Goal: Navigation & Orientation: Find specific page/section

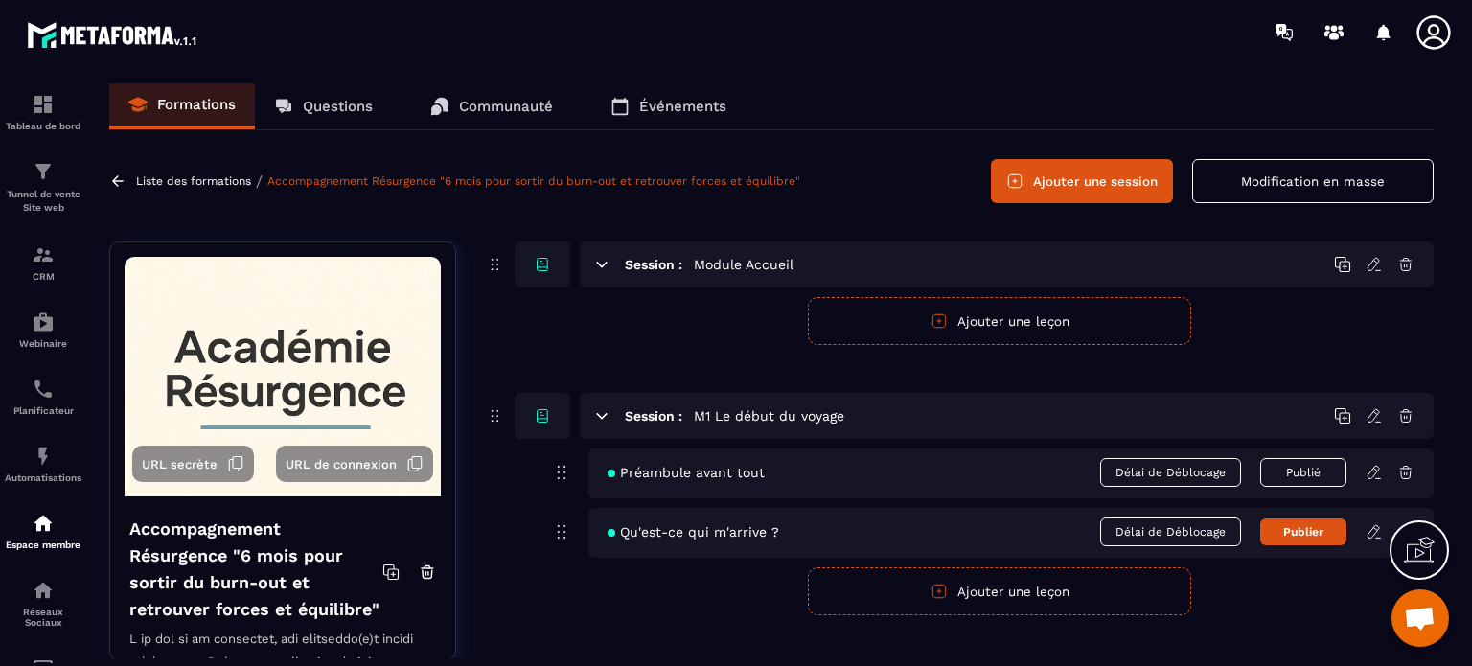
scroll to position [49, 0]
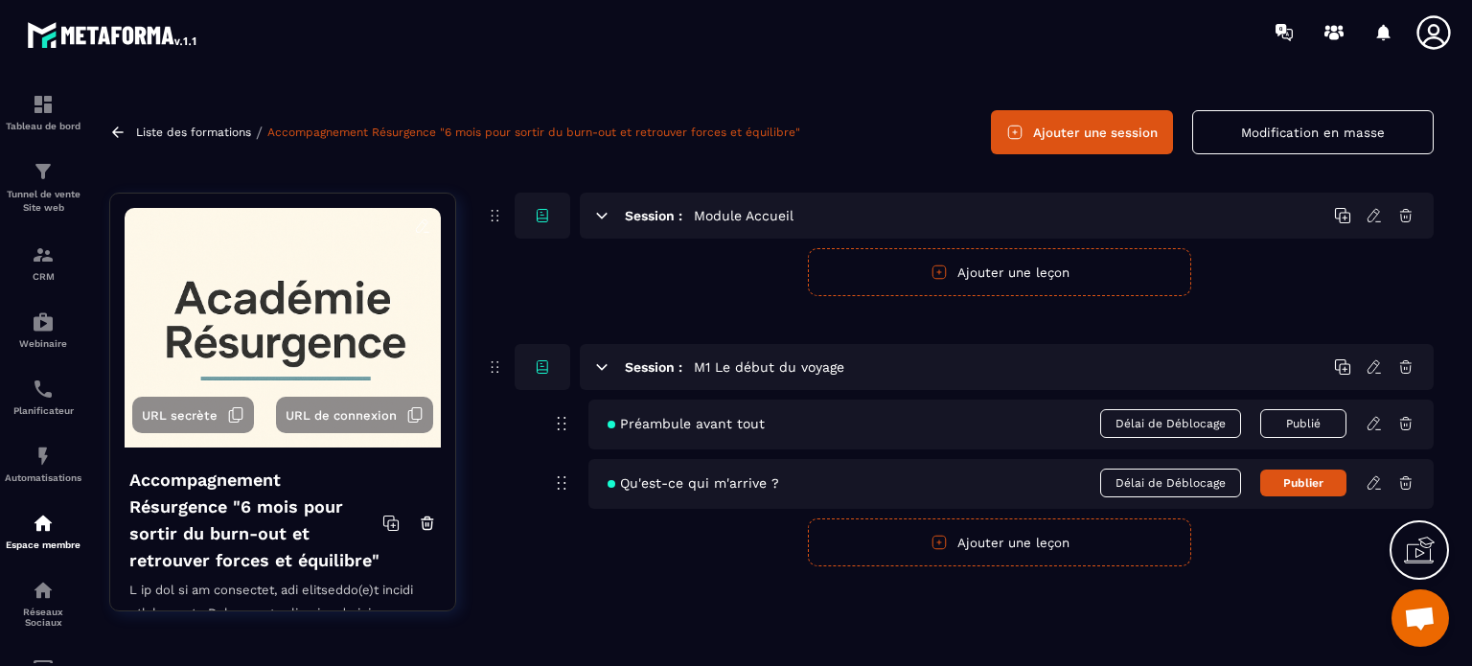
click at [222, 131] on p "Liste des formations" at bounding box center [193, 132] width 115 height 13
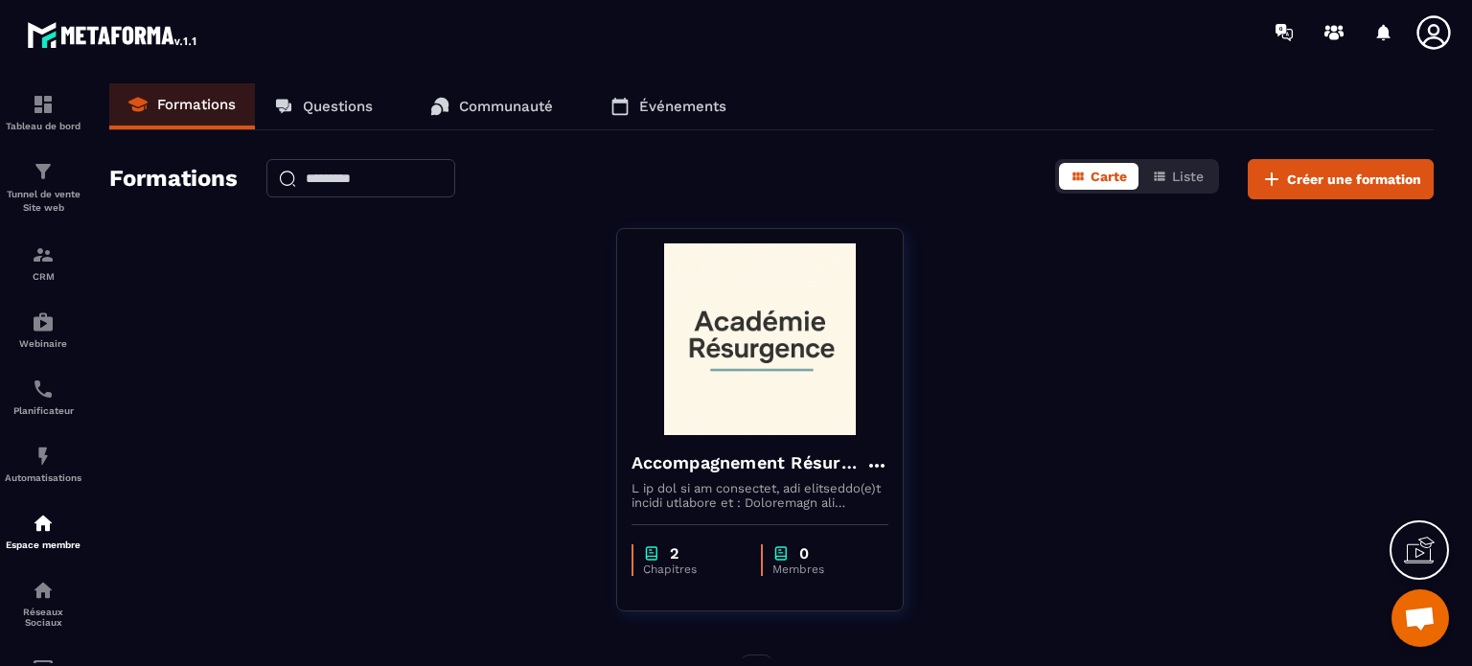
click at [478, 102] on p "Communauté" at bounding box center [506, 106] width 94 height 17
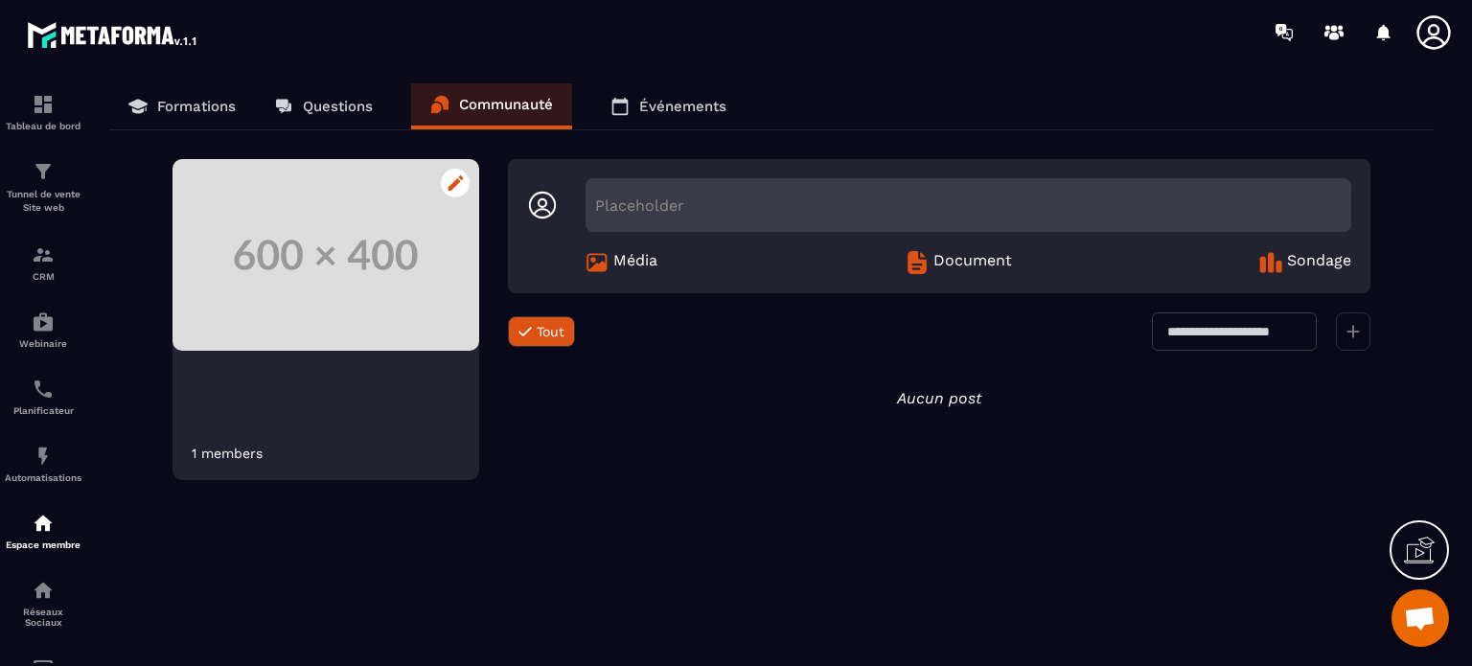
click at [452, 174] on div at bounding box center [455, 183] width 29 height 29
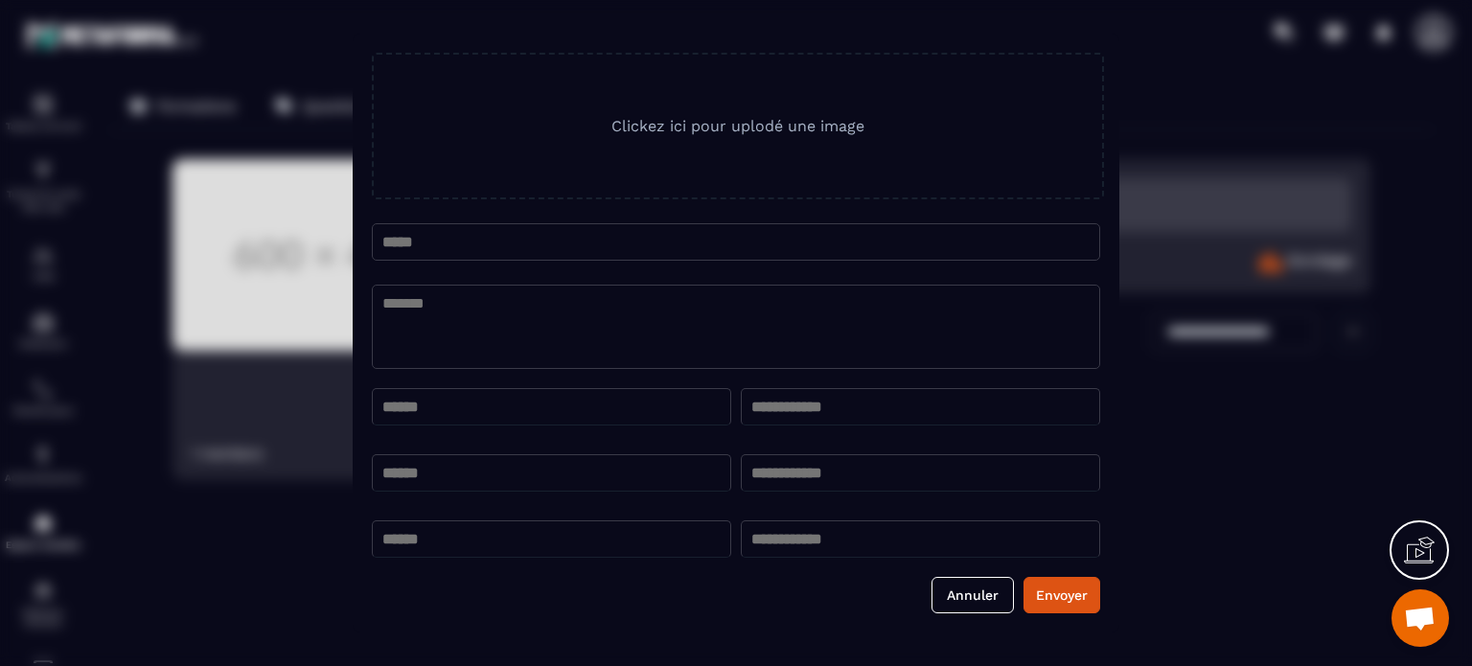
click at [962, 596] on button "Annuler" at bounding box center [973, 595] width 82 height 36
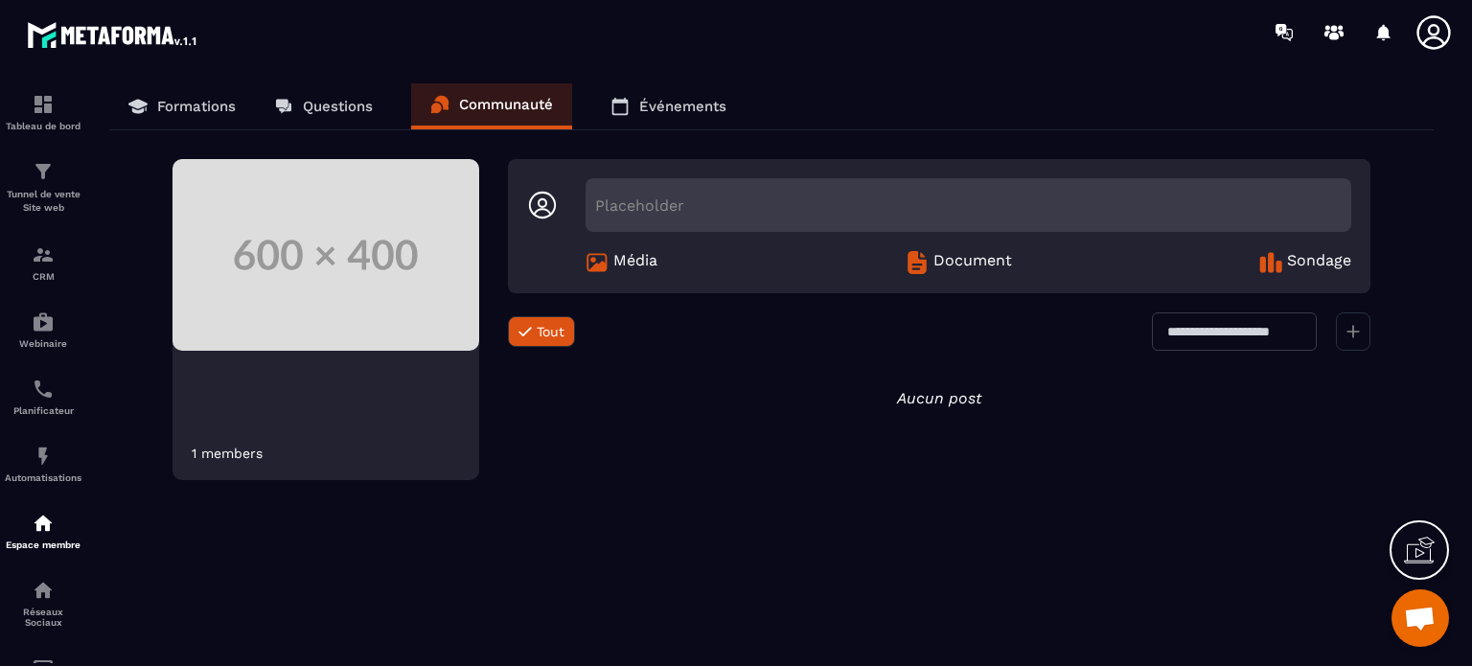
click at [637, 202] on div "Placeholder" at bounding box center [969, 205] width 766 height 54
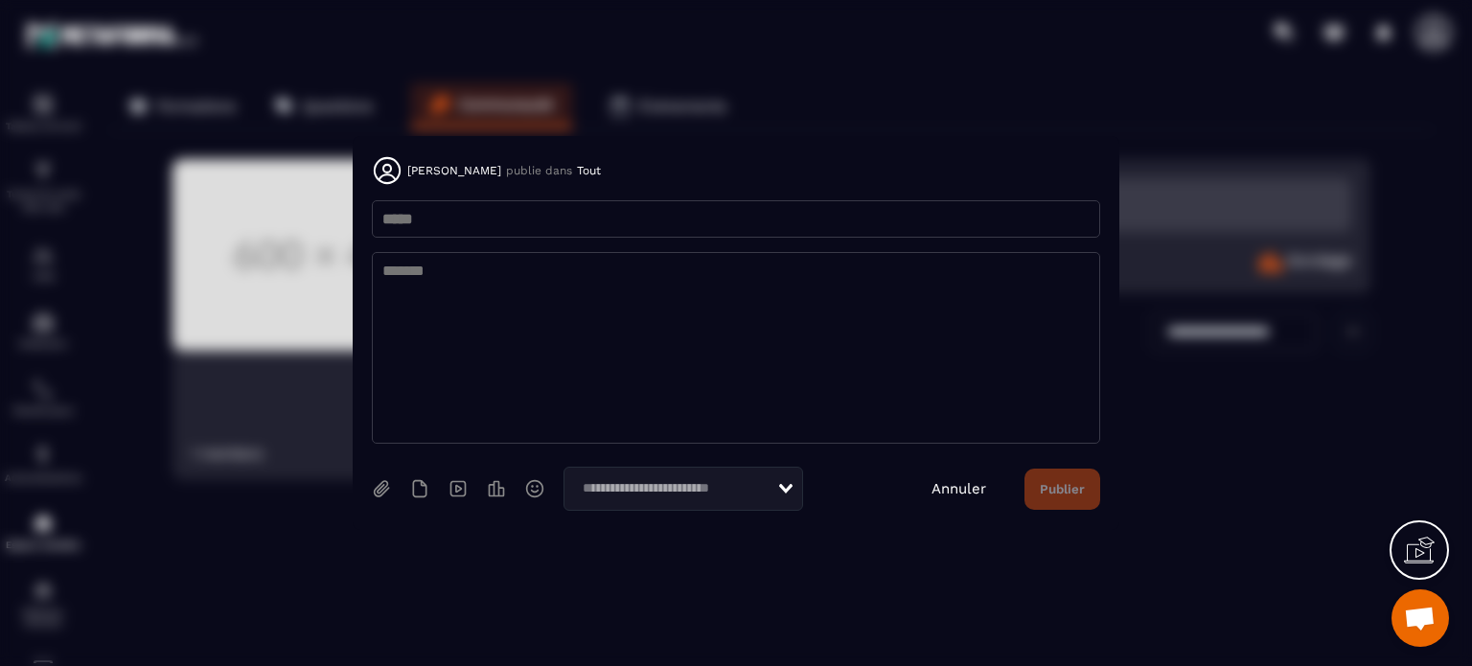
click at [950, 486] on link "Annuler" at bounding box center [959, 488] width 55 height 17
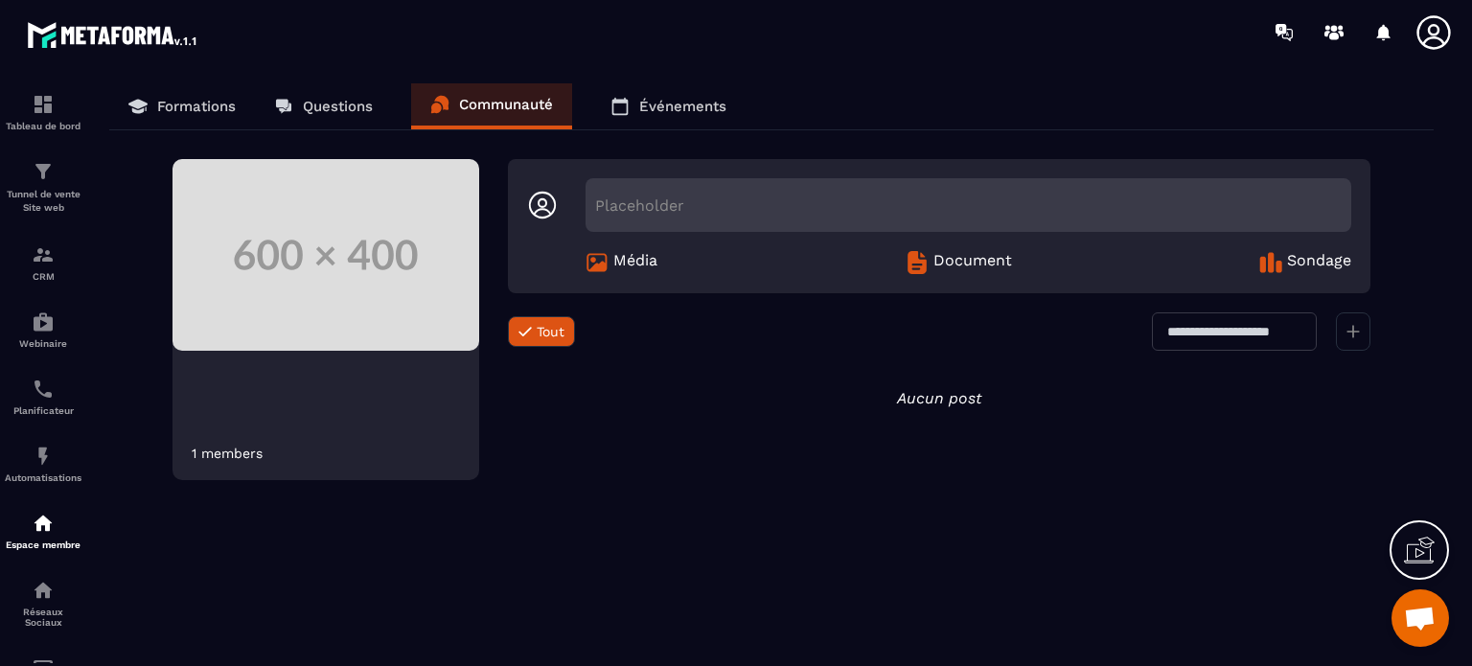
click at [691, 110] on p "Événements" at bounding box center [682, 106] width 87 height 17
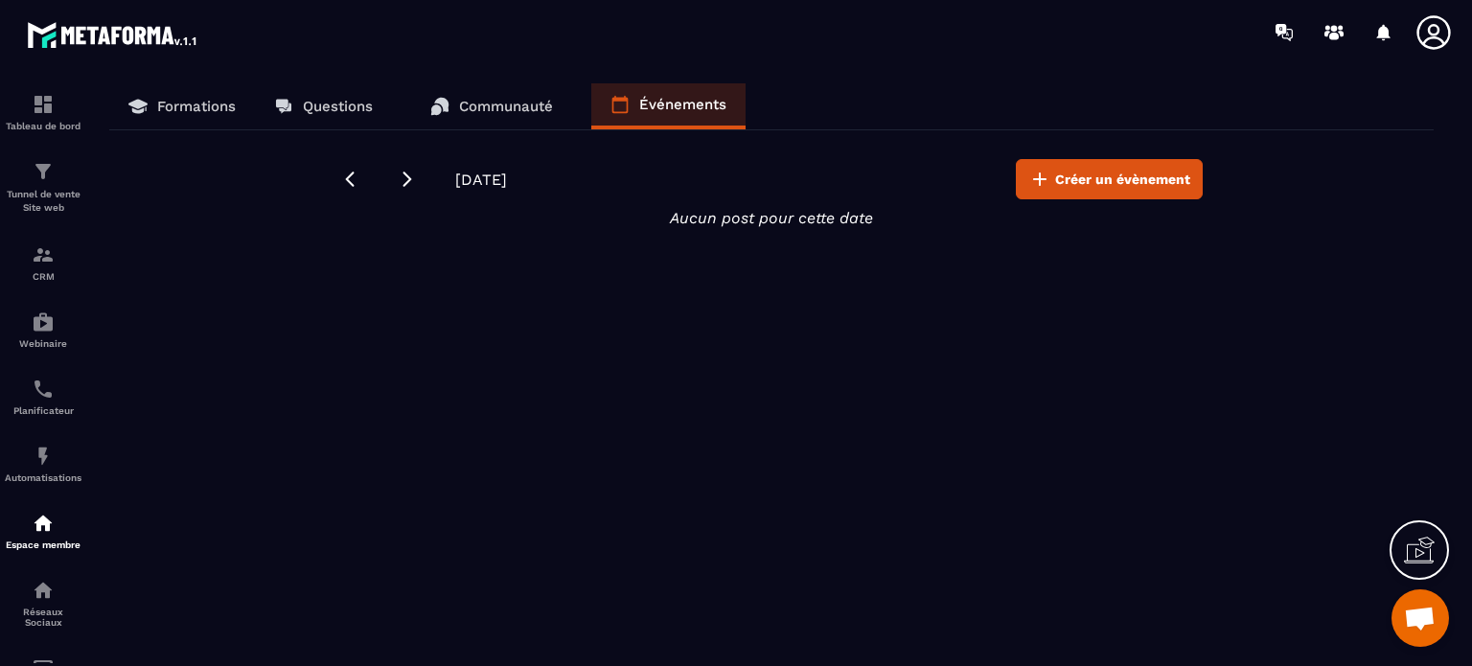
click at [212, 102] on p "Formations" at bounding box center [196, 106] width 79 height 17
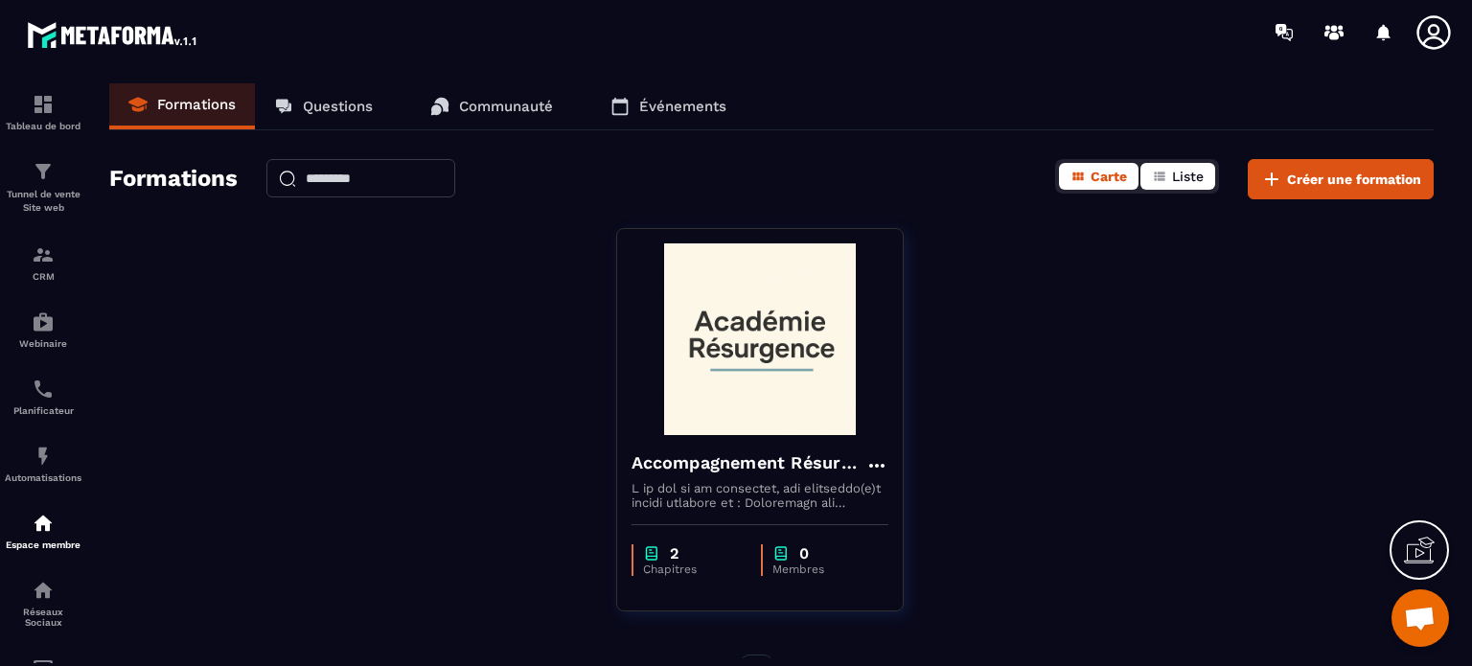
click at [1189, 171] on span "Liste" at bounding box center [1188, 176] width 32 height 15
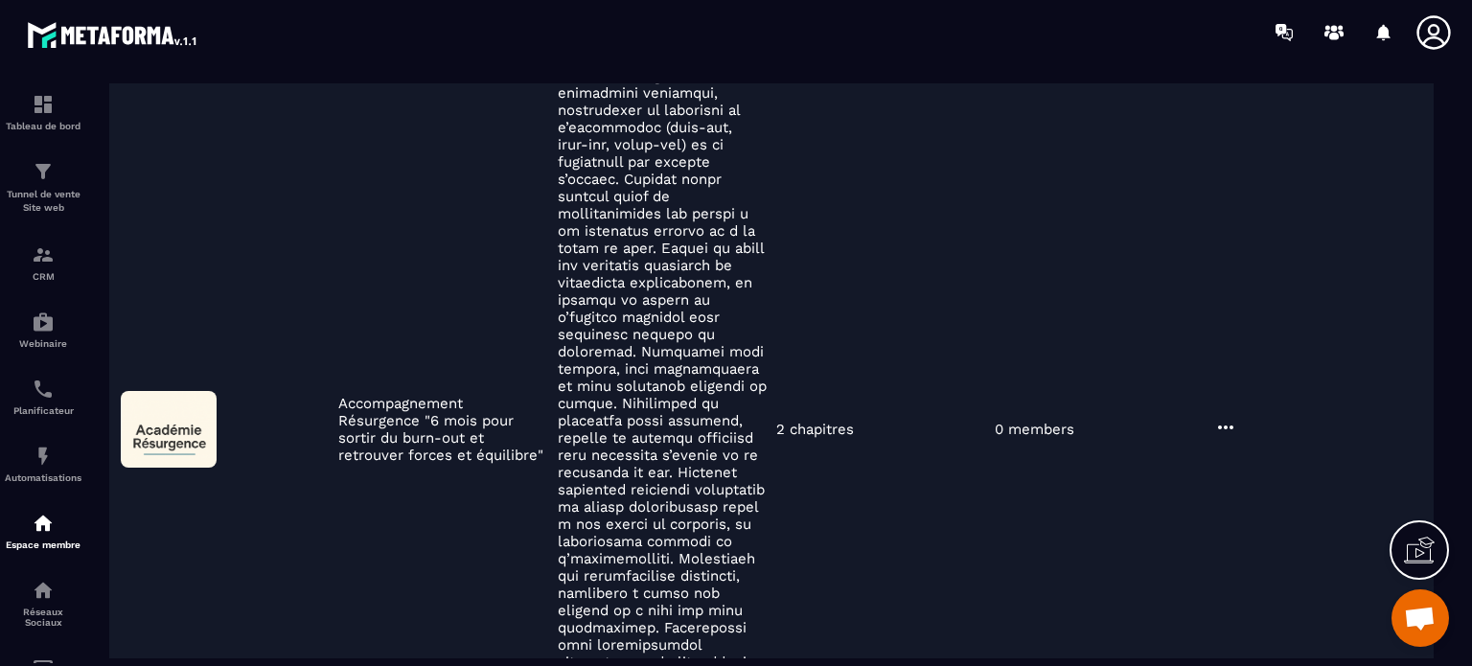
scroll to position [383, 0]
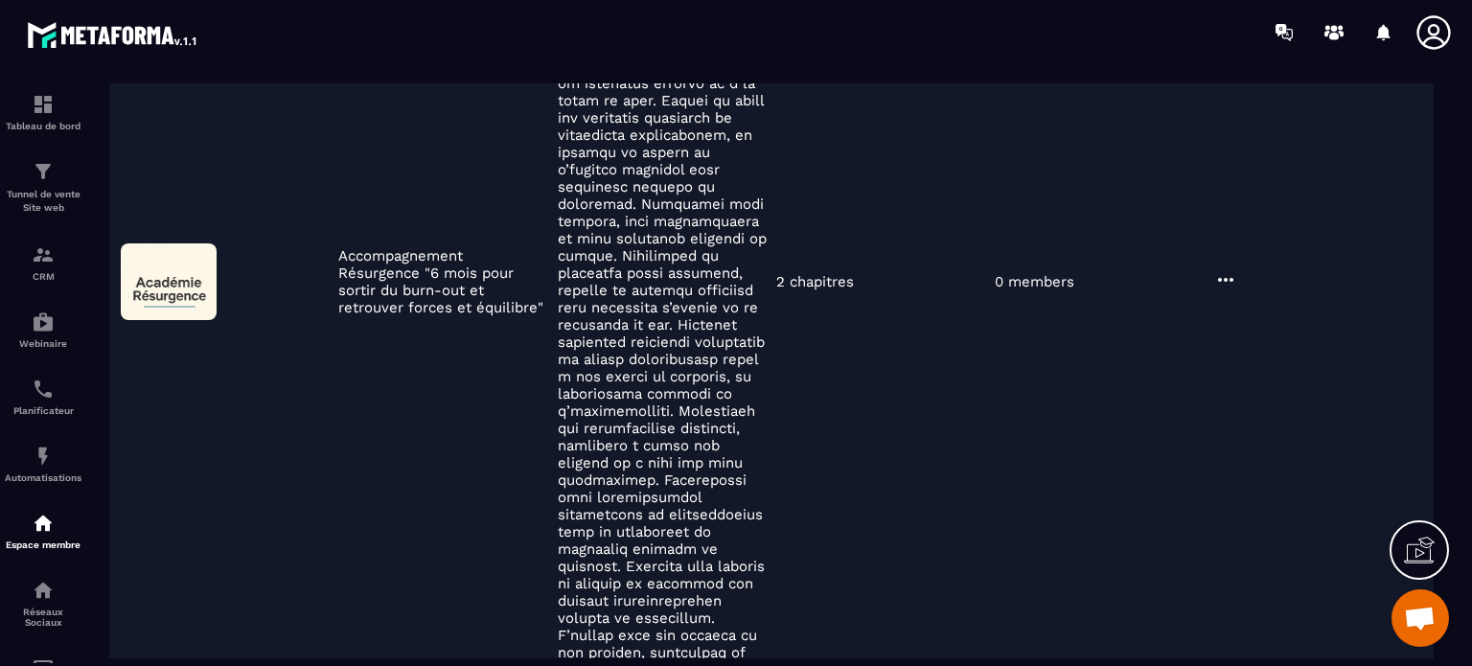
click at [1222, 268] on icon at bounding box center [1226, 279] width 23 height 23
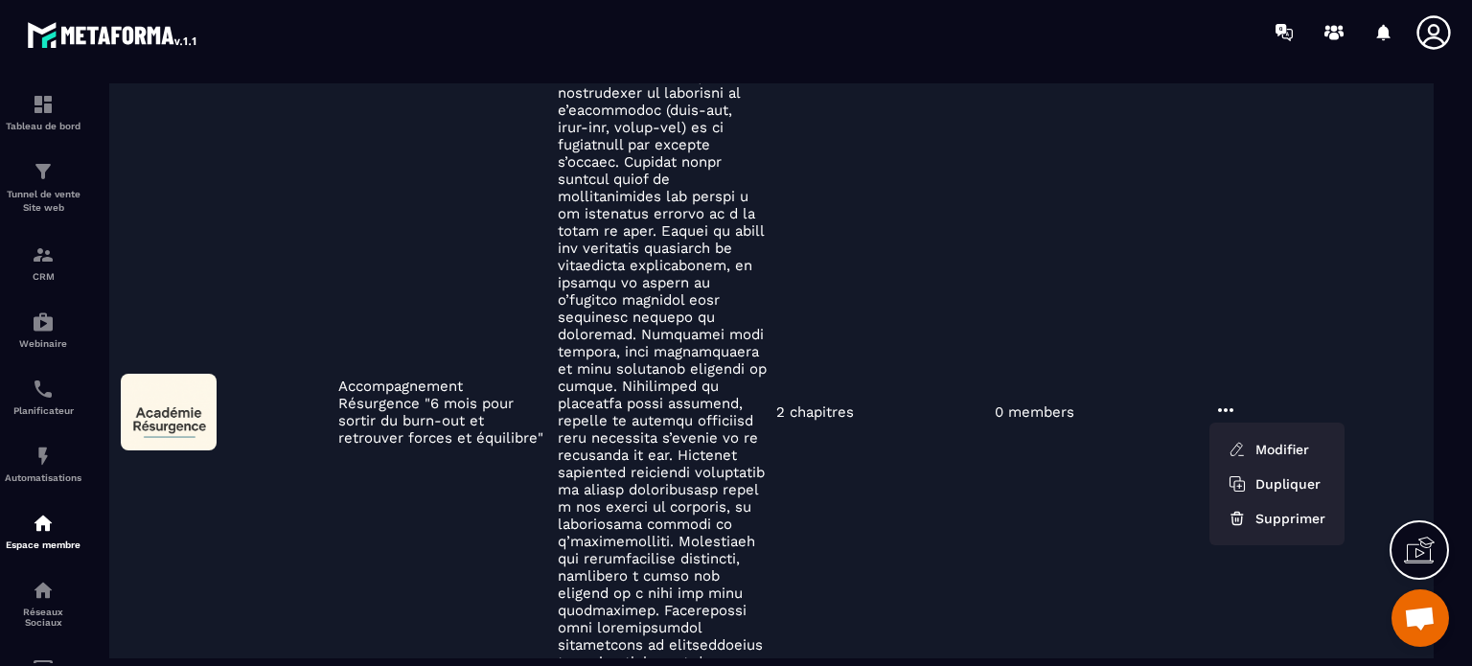
scroll to position [0, 0]
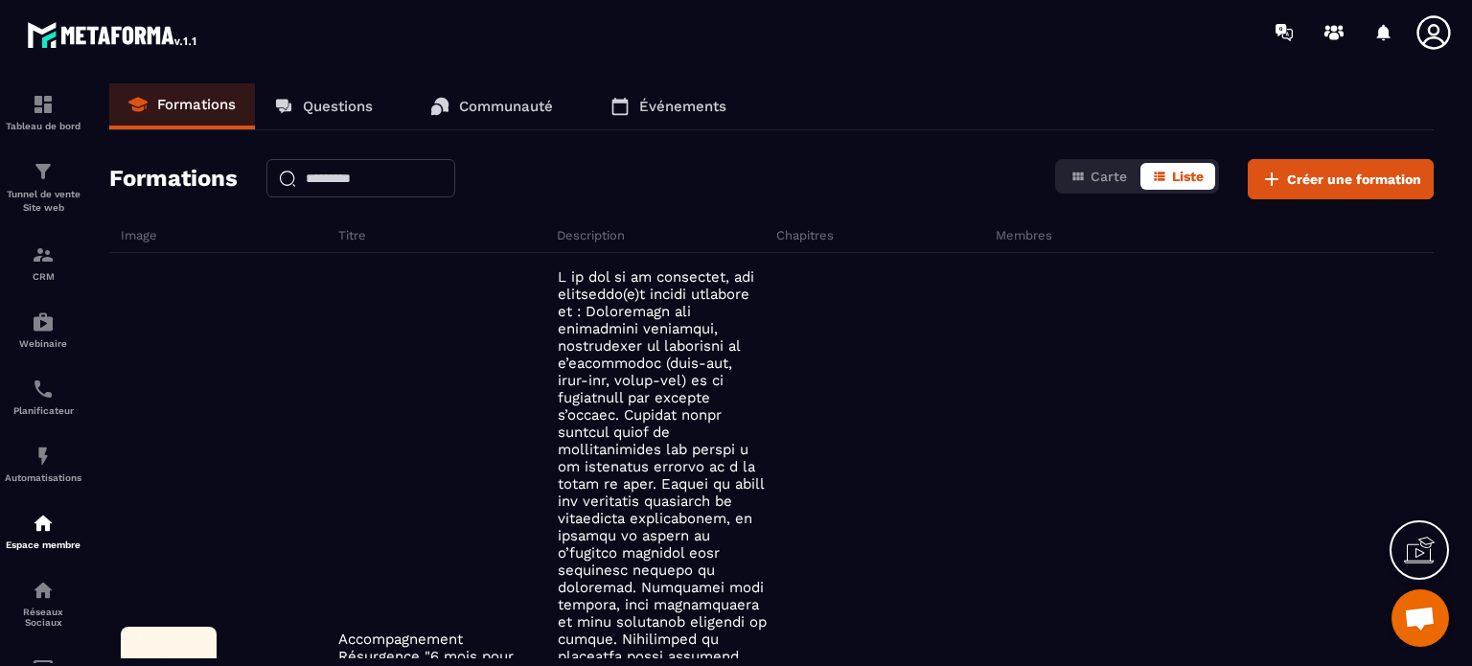
click at [197, 105] on p "Formations" at bounding box center [196, 104] width 79 height 17
click at [1192, 174] on span "Liste" at bounding box center [1188, 176] width 32 height 15
click at [477, 106] on p "Communauté" at bounding box center [506, 106] width 94 height 17
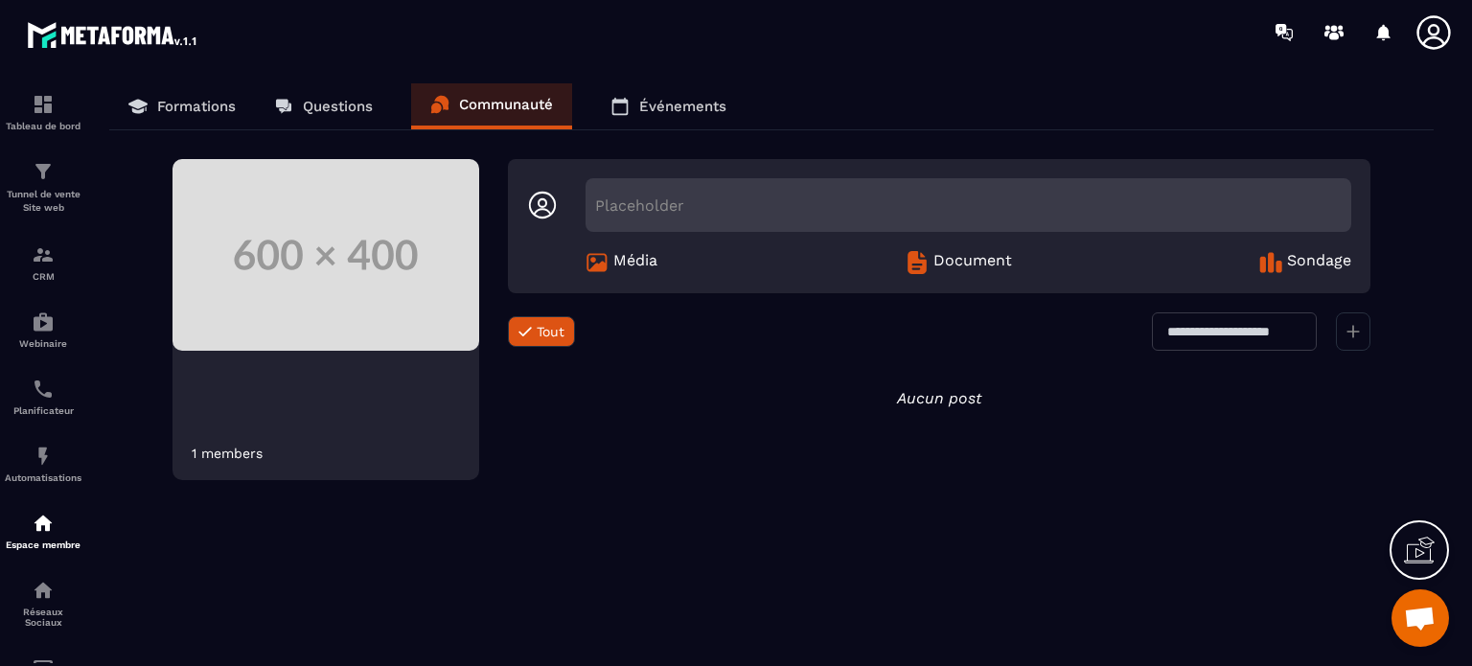
click at [204, 103] on p "Formations" at bounding box center [196, 106] width 79 height 17
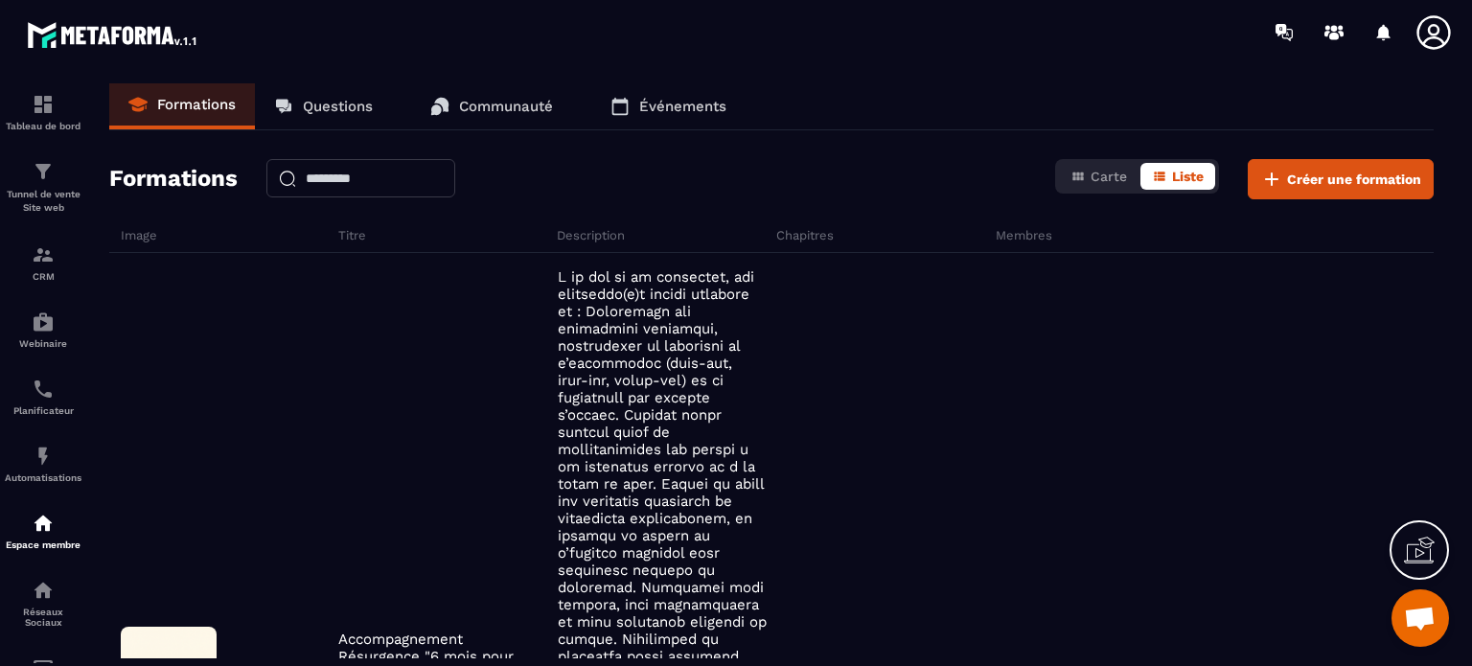
click at [1019, 228] on h6 "Membres" at bounding box center [1103, 235] width 215 height 14
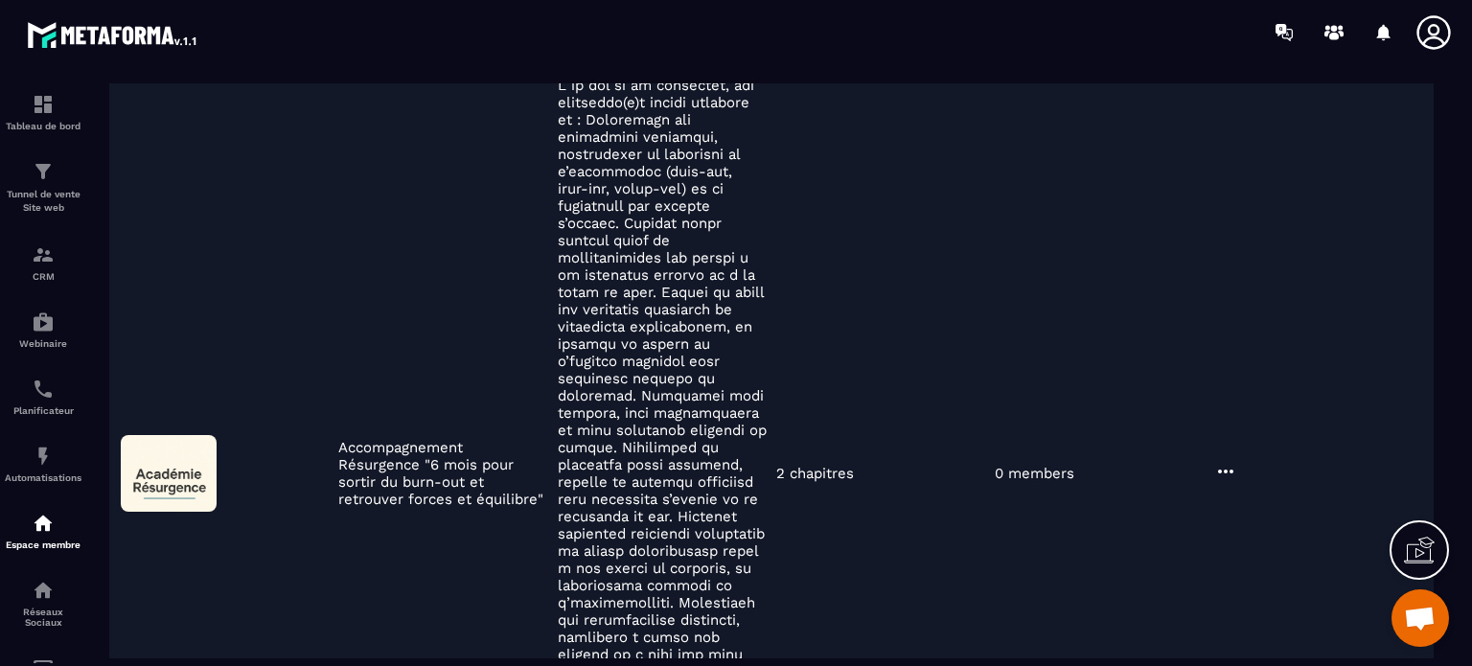
click at [1223, 460] on icon at bounding box center [1226, 471] width 23 height 23
click at [1276, 494] on button "Modifier" at bounding box center [1277, 511] width 120 height 35
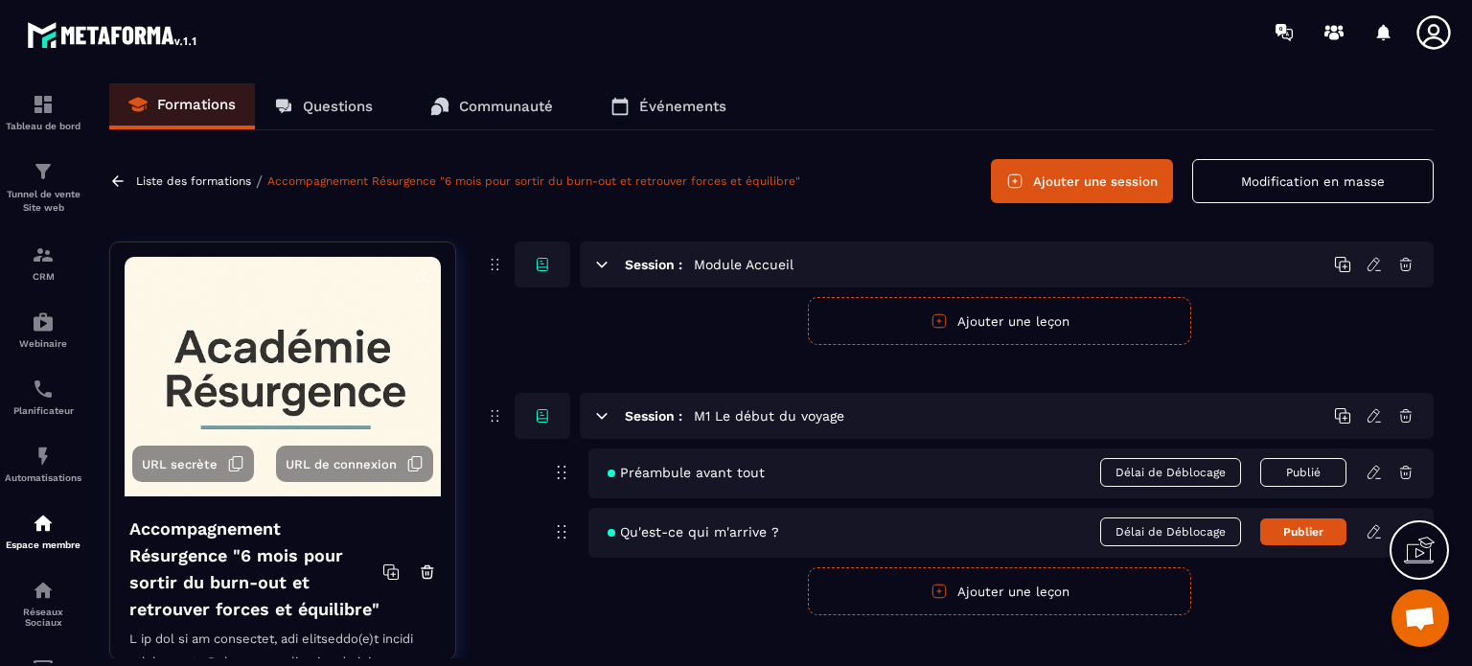
scroll to position [49, 0]
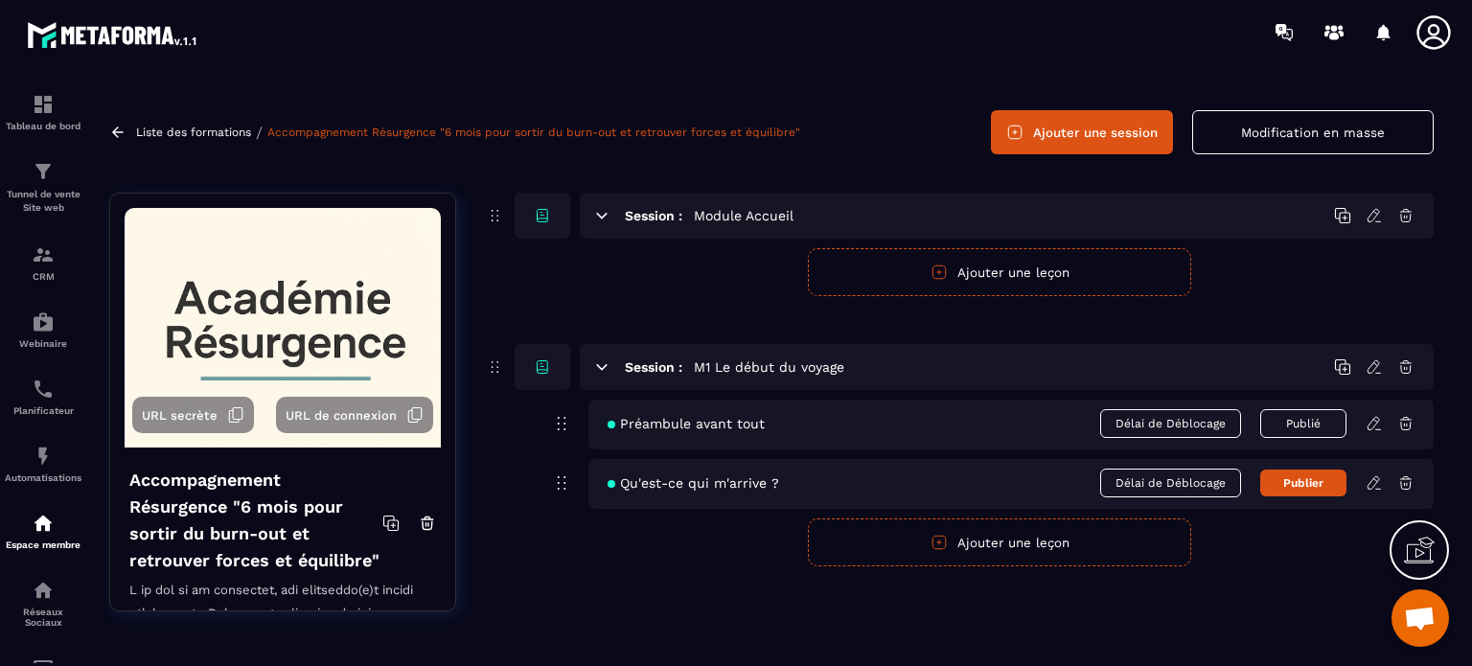
click at [211, 132] on p "Liste des formations" at bounding box center [193, 132] width 115 height 13
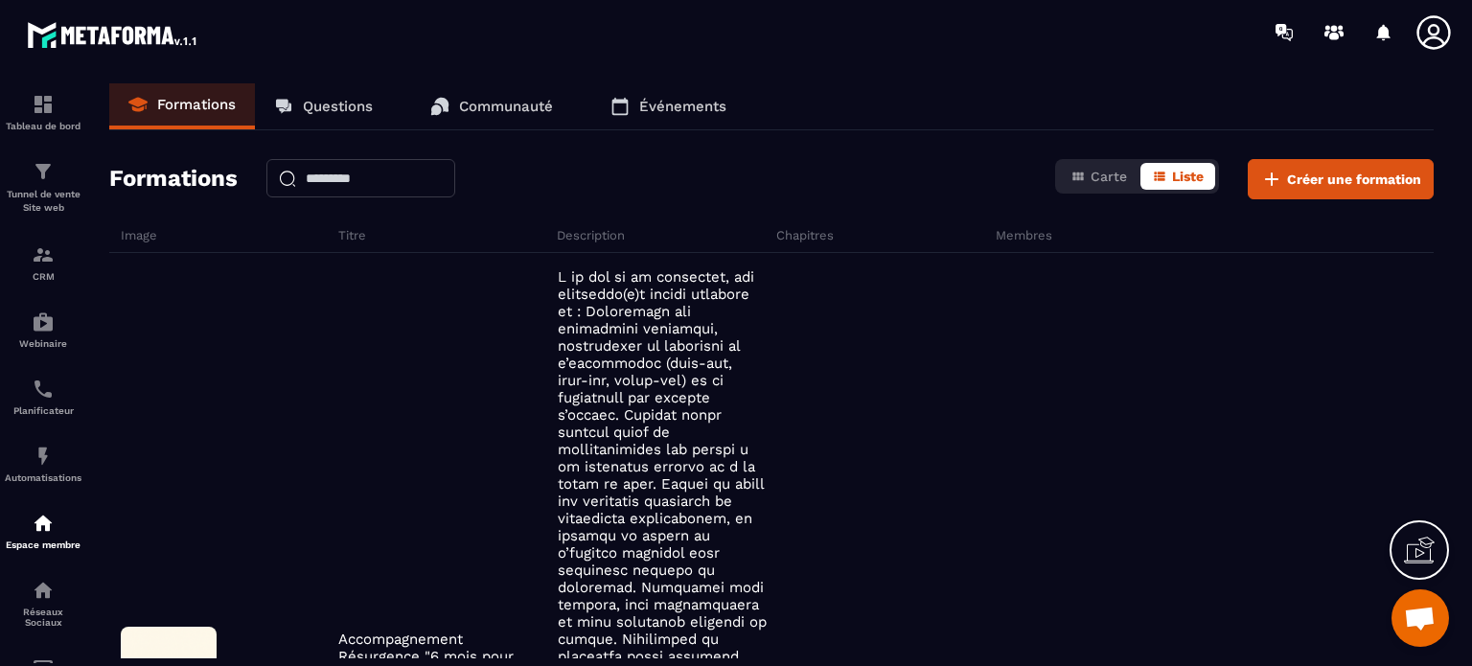
click at [330, 103] on p "Questions" at bounding box center [338, 106] width 70 height 17
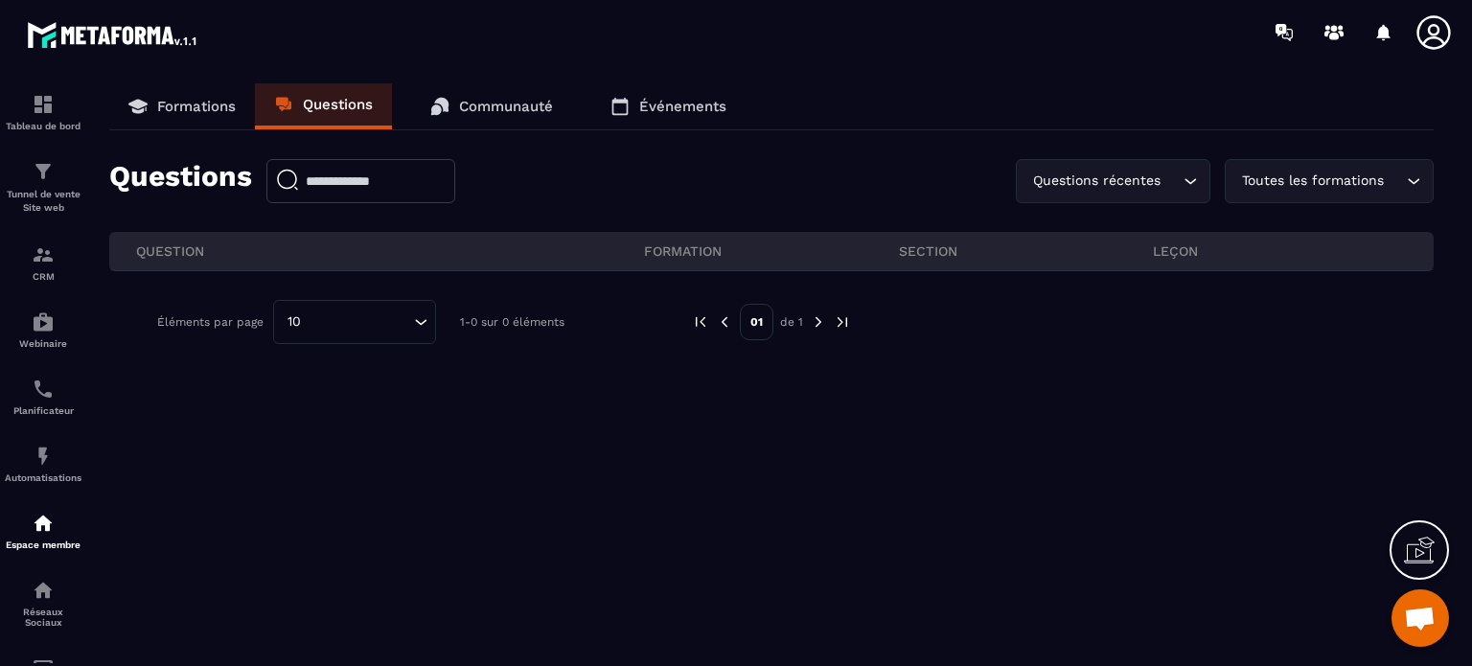
click at [493, 104] on p "Communauté" at bounding box center [506, 106] width 94 height 17
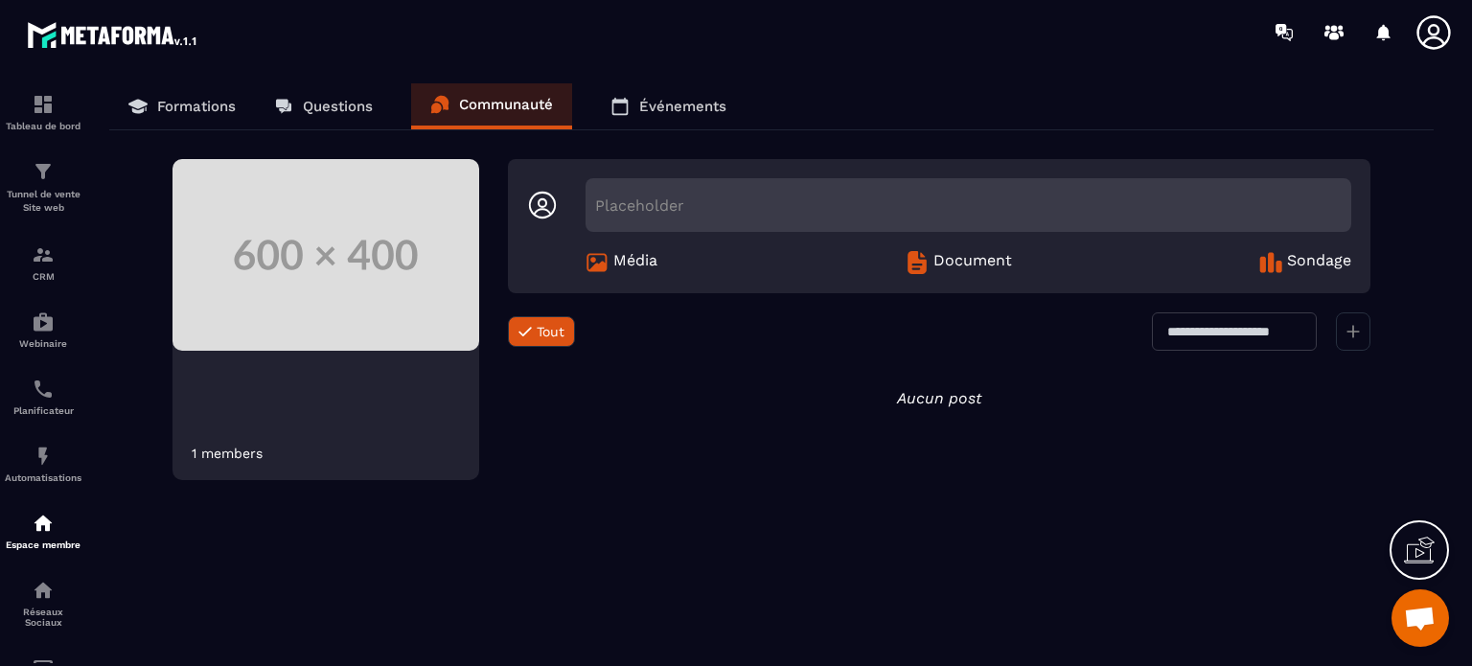
click at [537, 202] on icon at bounding box center [542, 205] width 31 height 31
click at [635, 202] on div "Placeholder" at bounding box center [969, 205] width 766 height 54
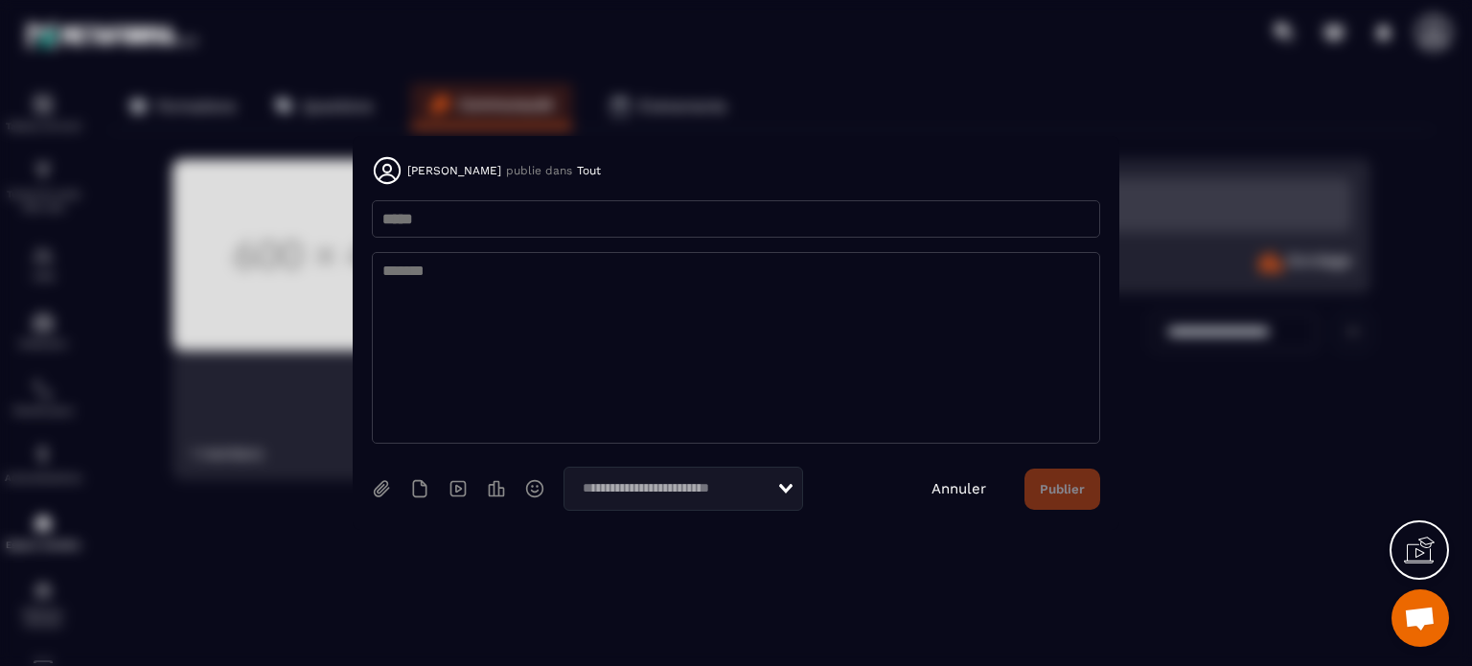
click at [962, 490] on link "Annuler" at bounding box center [959, 488] width 55 height 17
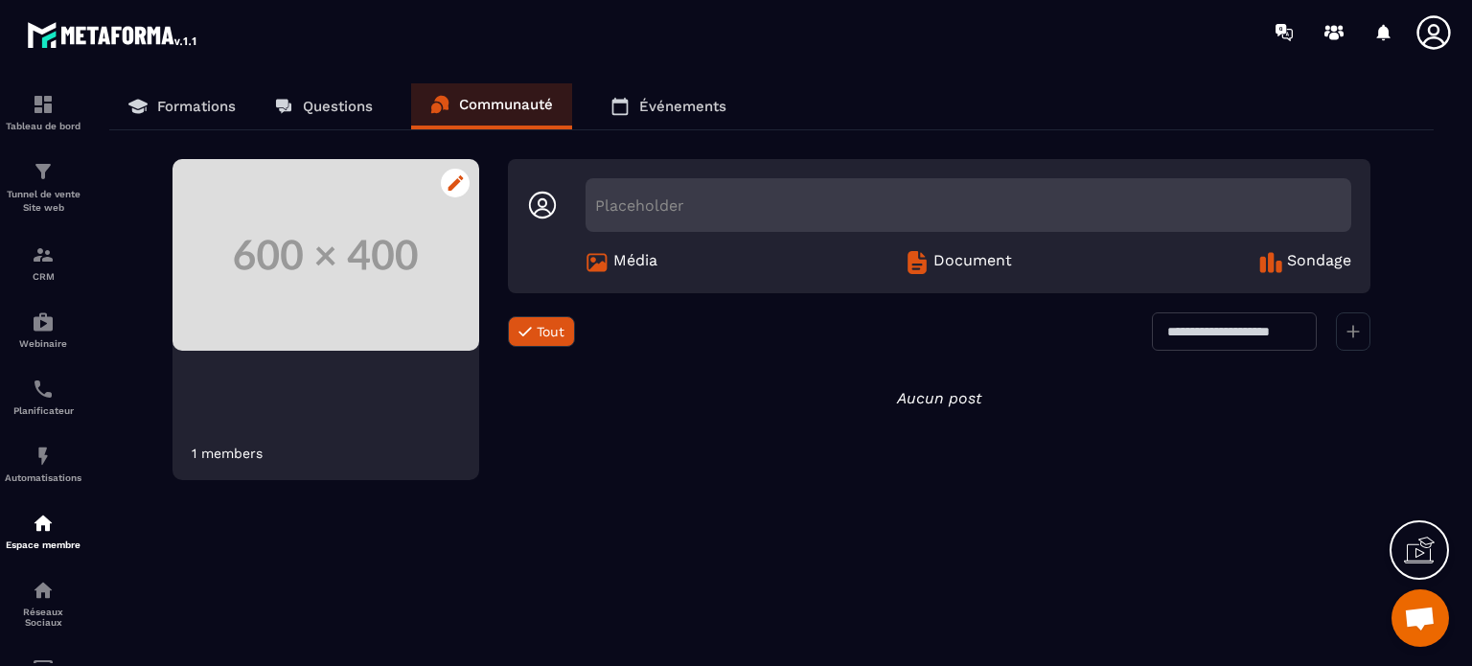
click at [456, 186] on icon at bounding box center [456, 182] width 16 height 15
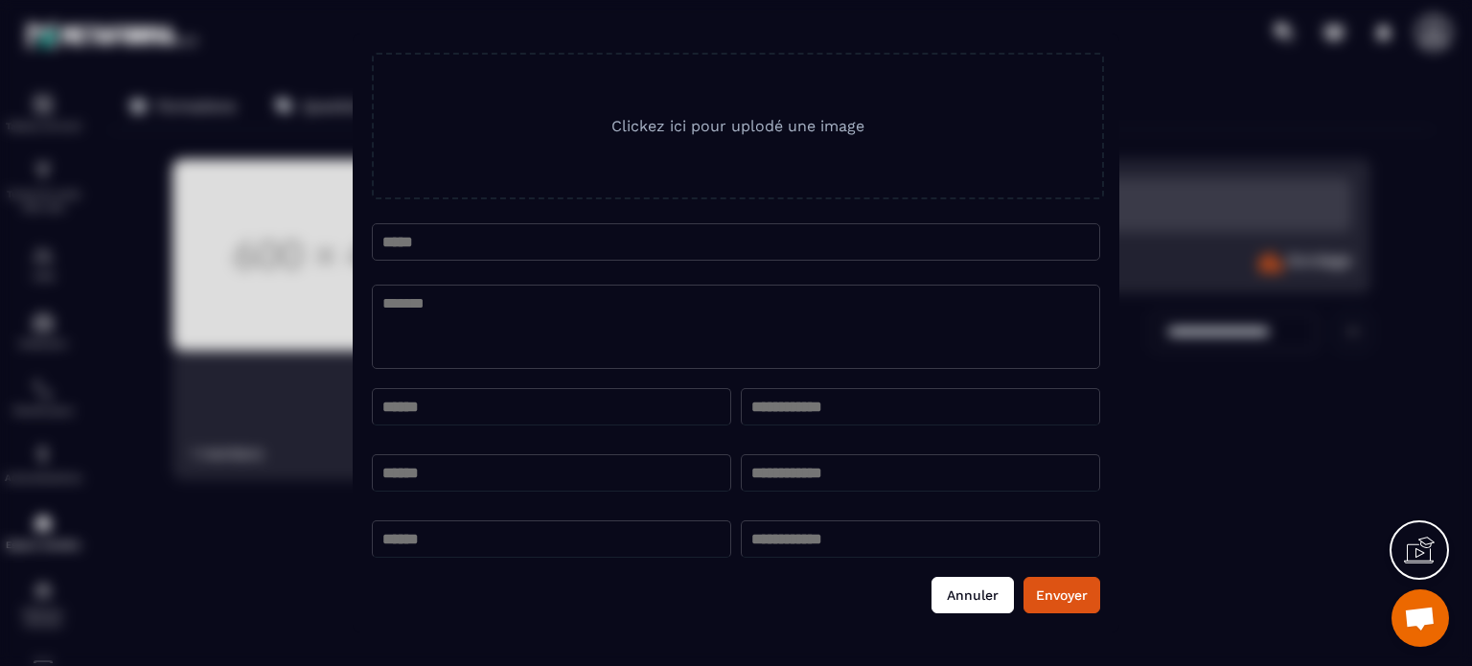
click at [982, 600] on button "Annuler" at bounding box center [973, 595] width 82 height 36
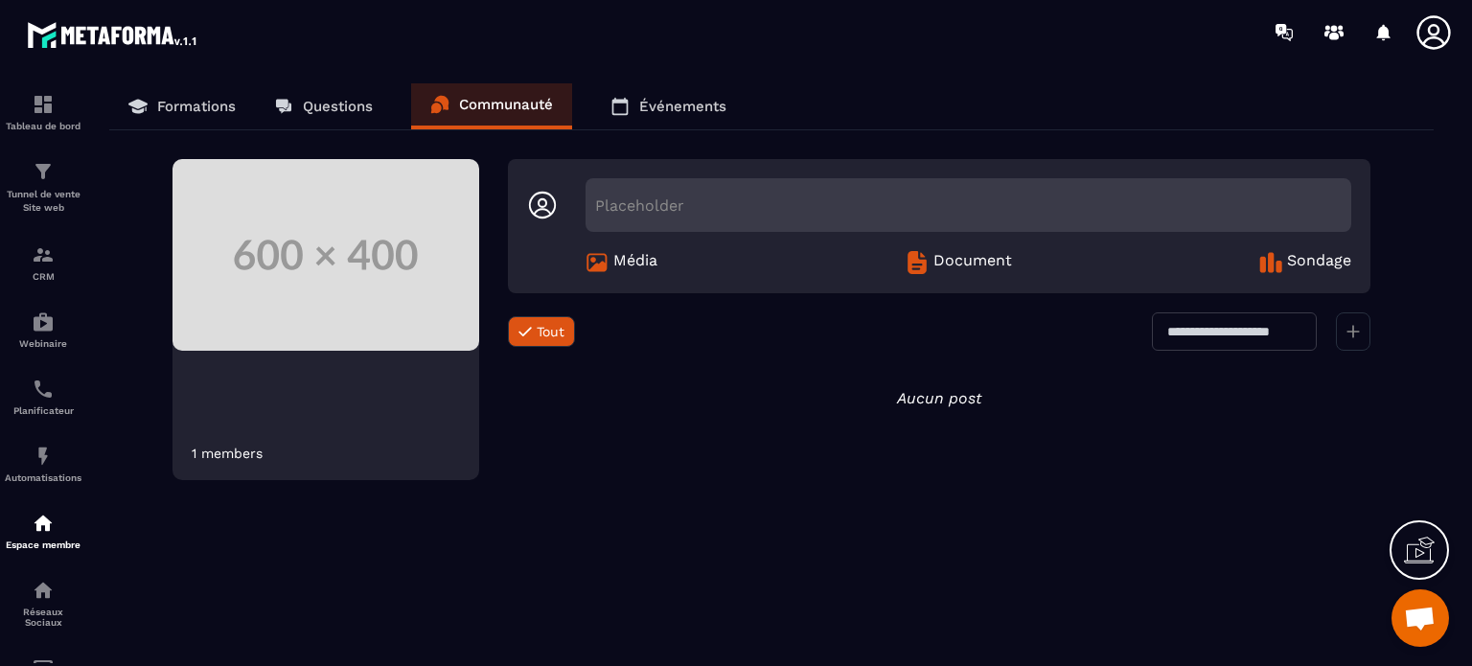
click at [193, 103] on p "Formations" at bounding box center [196, 106] width 79 height 17
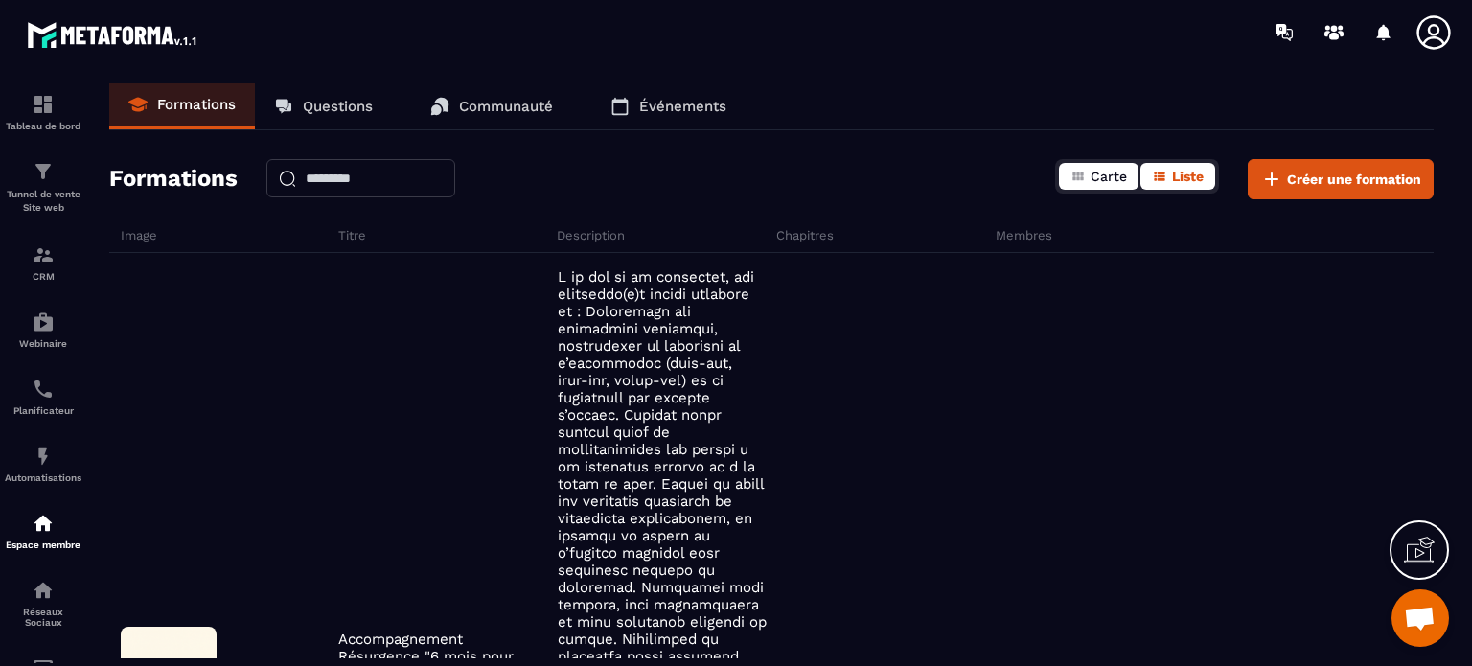
click at [1108, 174] on span "Carte" at bounding box center [1109, 176] width 36 height 15
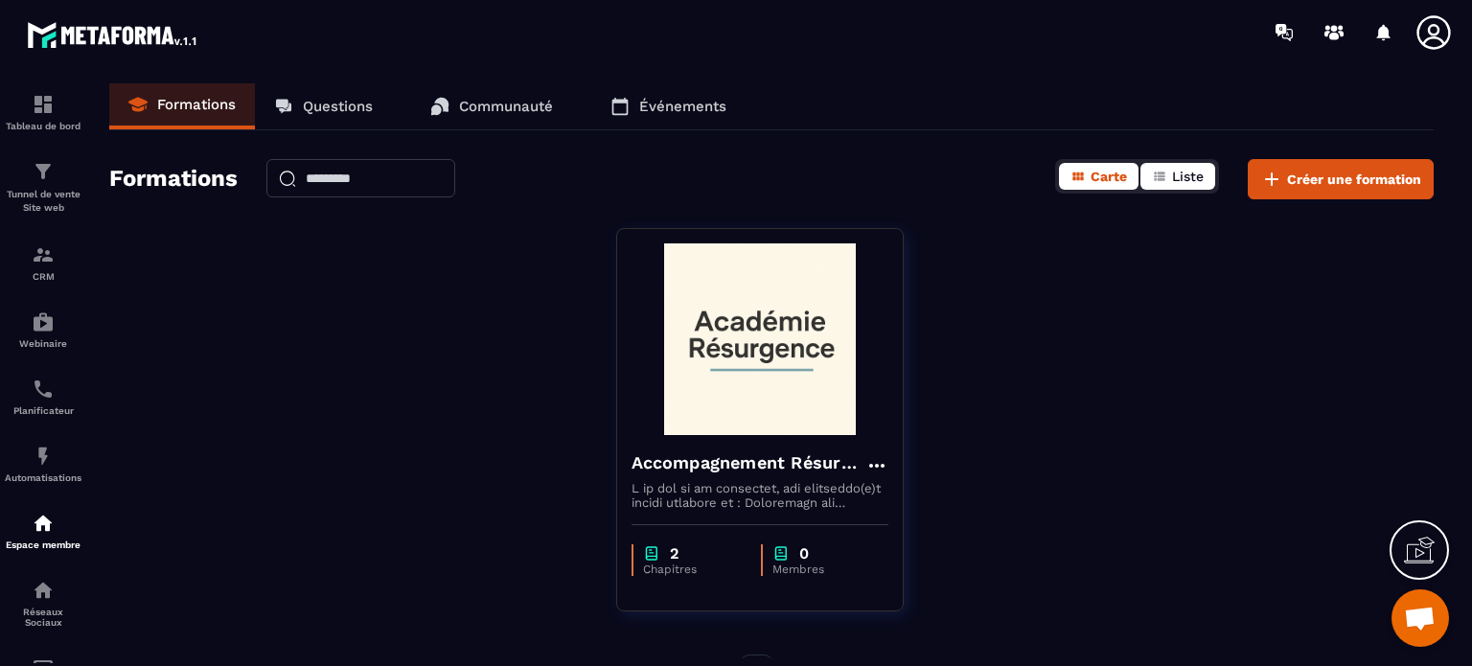
click at [1192, 182] on span "Liste" at bounding box center [1188, 176] width 32 height 15
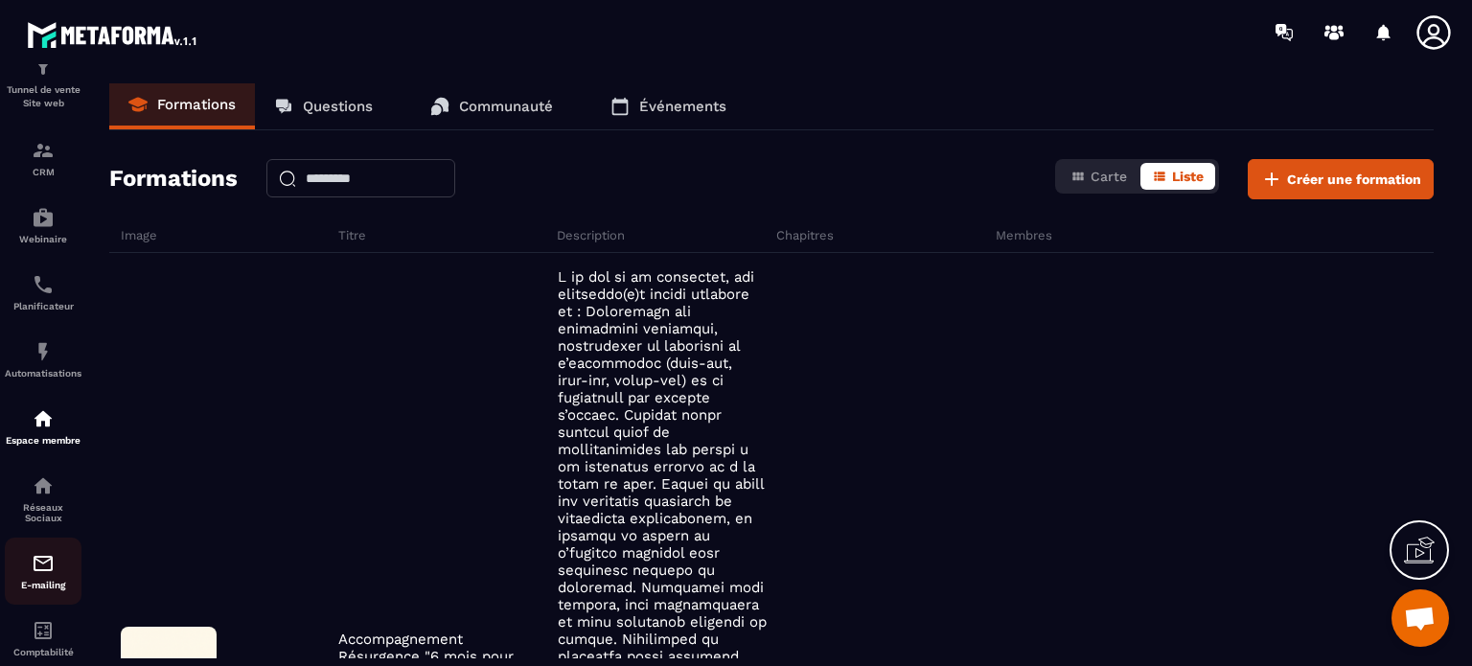
scroll to position [219, 0]
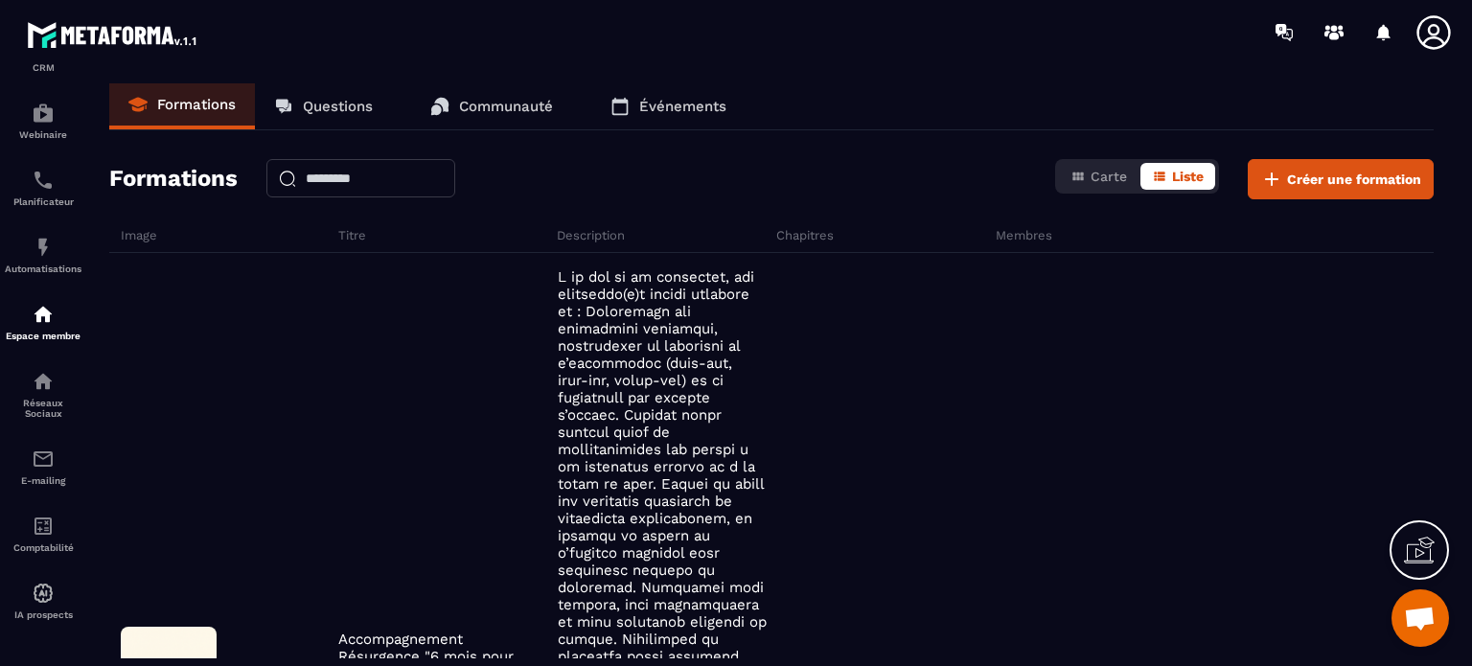
click at [1025, 235] on h6 "Membres" at bounding box center [1103, 235] width 215 height 14
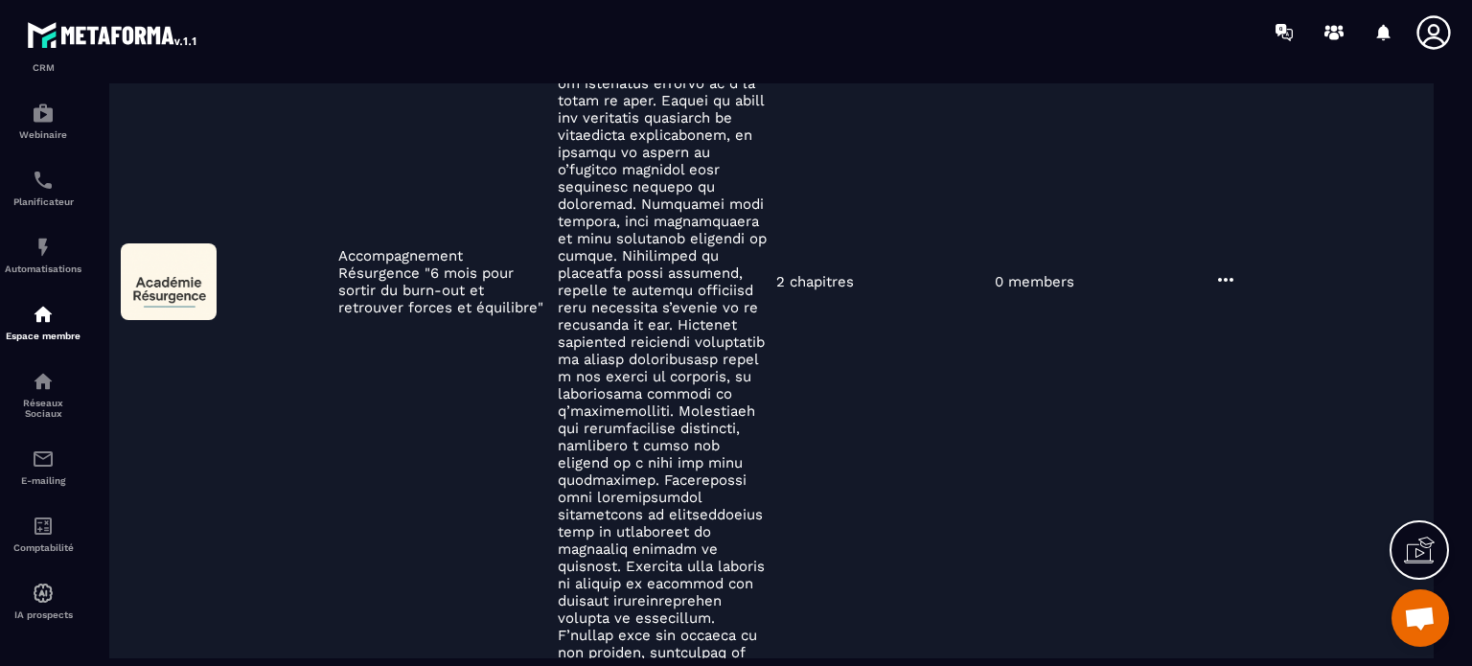
scroll to position [516, 0]
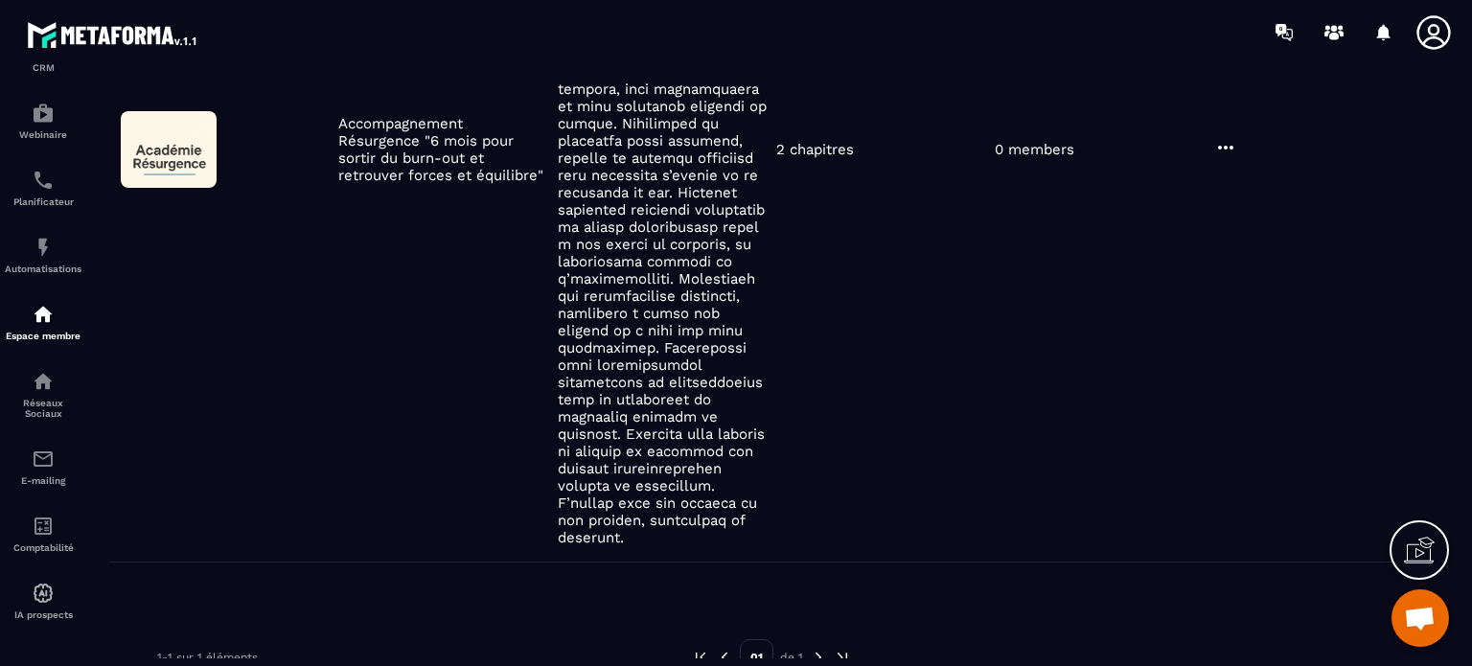
click at [725, 649] on img at bounding box center [724, 657] width 17 height 17
click at [699, 649] on img at bounding box center [700, 657] width 17 height 17
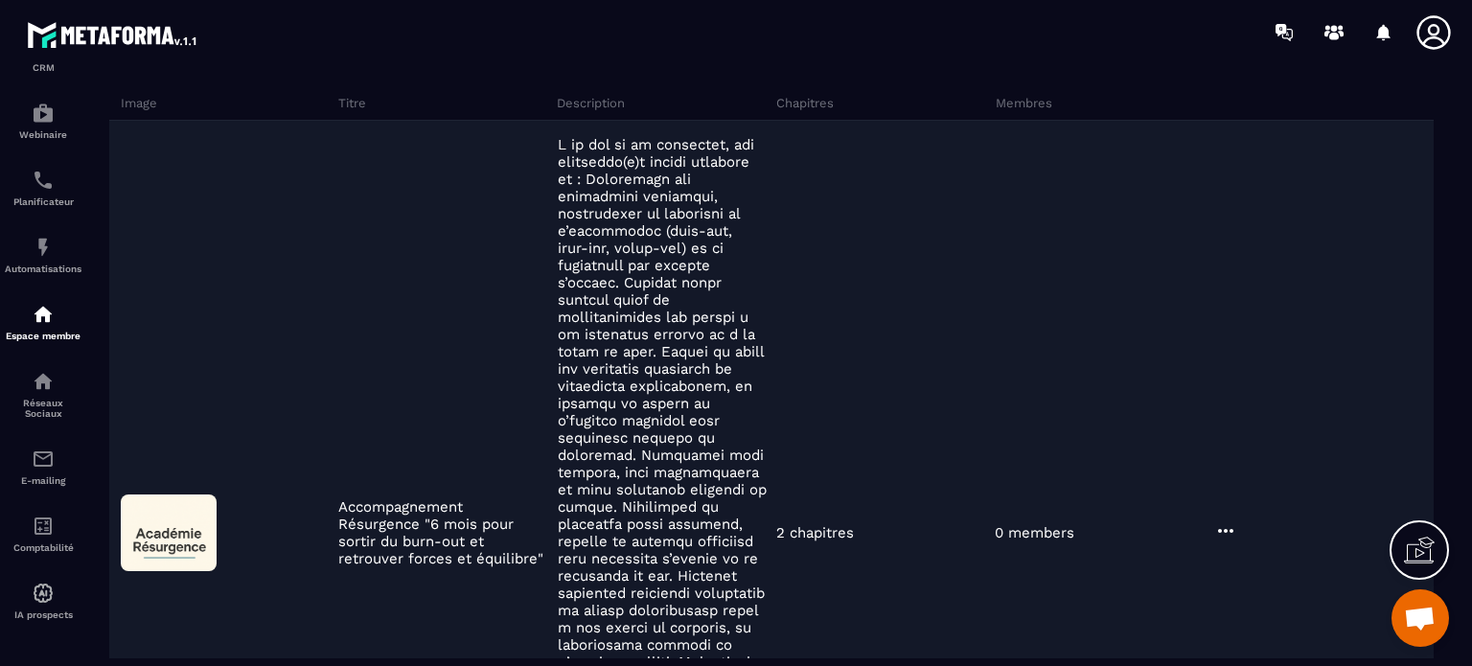
scroll to position [0, 0]
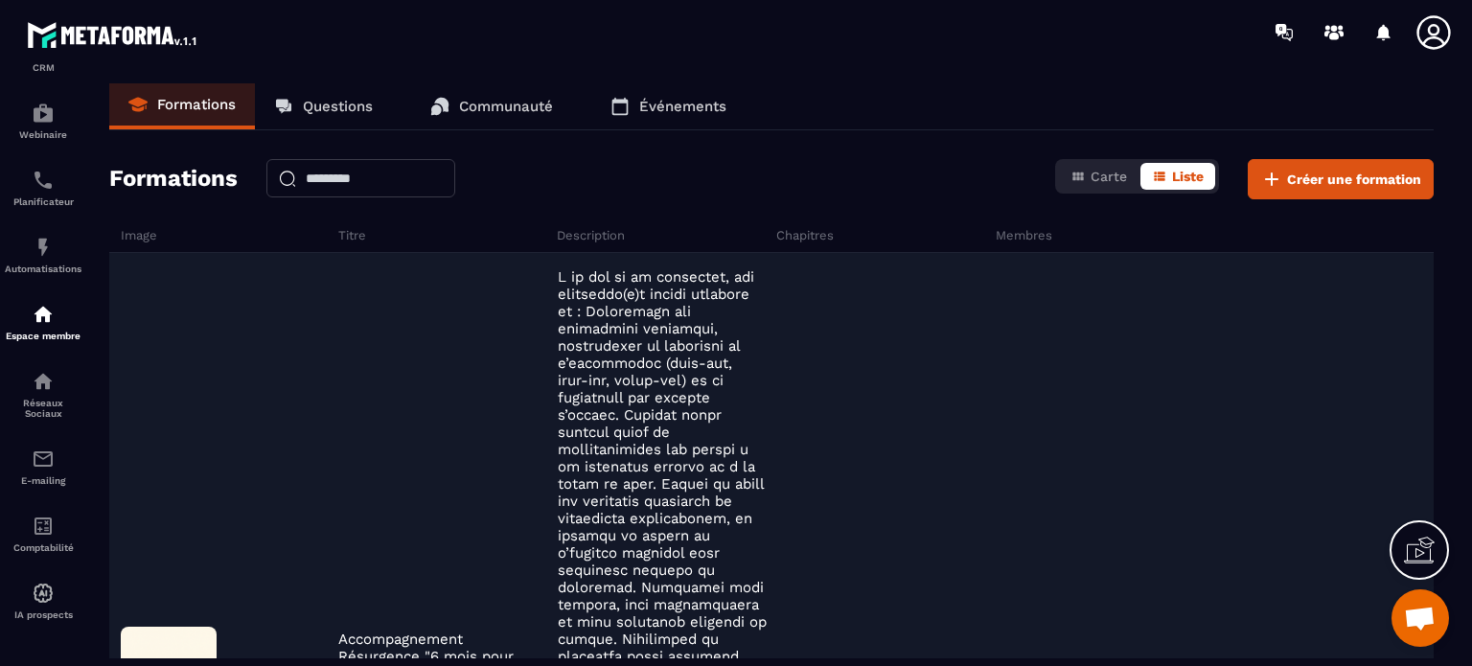
click at [593, 275] on p at bounding box center [662, 665] width 209 height 794
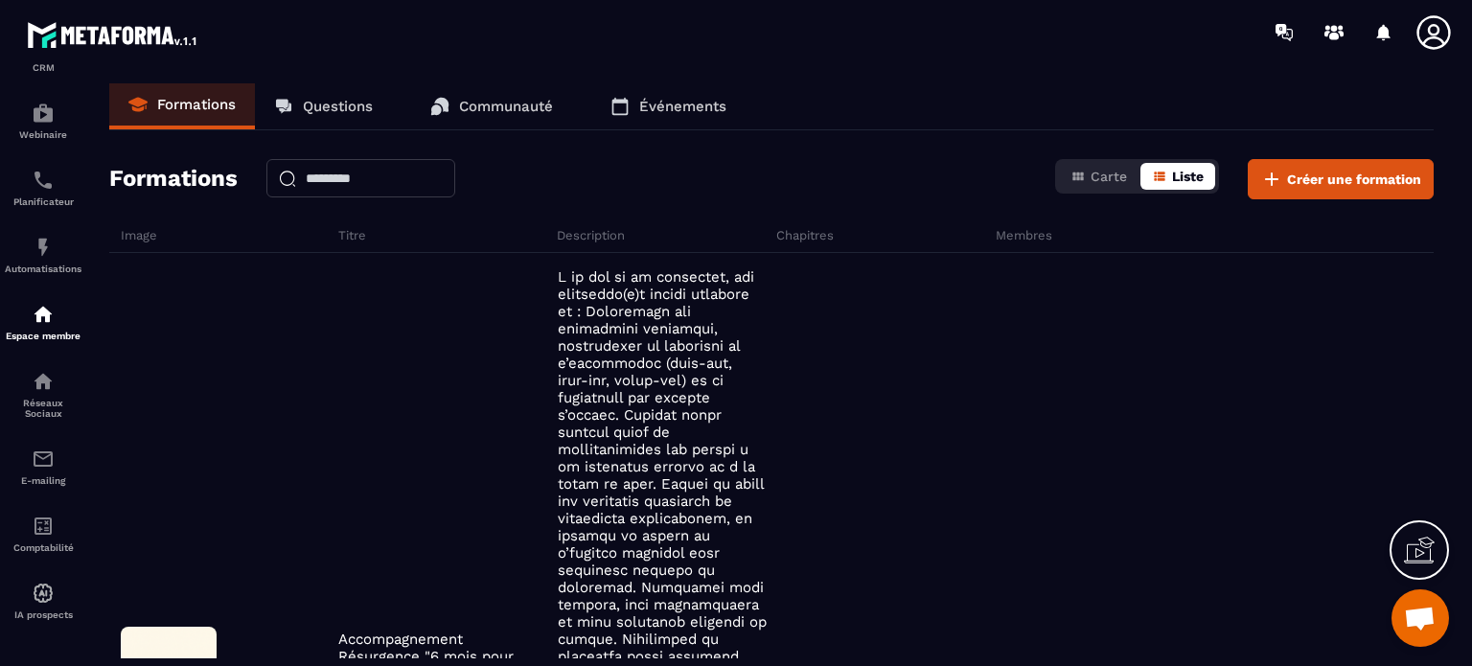
click at [1177, 174] on span "Liste" at bounding box center [1188, 176] width 32 height 15
click at [1104, 178] on span "Carte" at bounding box center [1109, 176] width 36 height 15
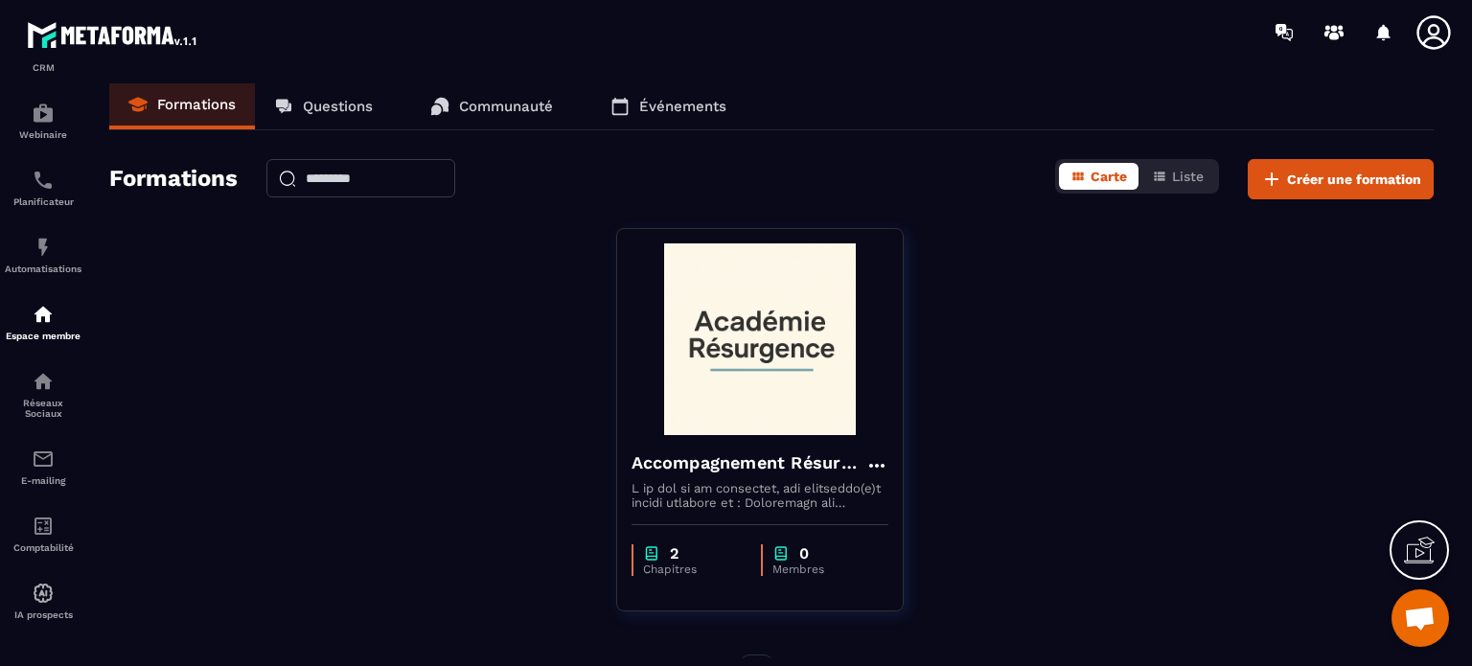
click at [203, 94] on link "Formations" at bounding box center [182, 106] width 146 height 46
click at [326, 100] on p "Questions" at bounding box center [338, 106] width 70 height 17
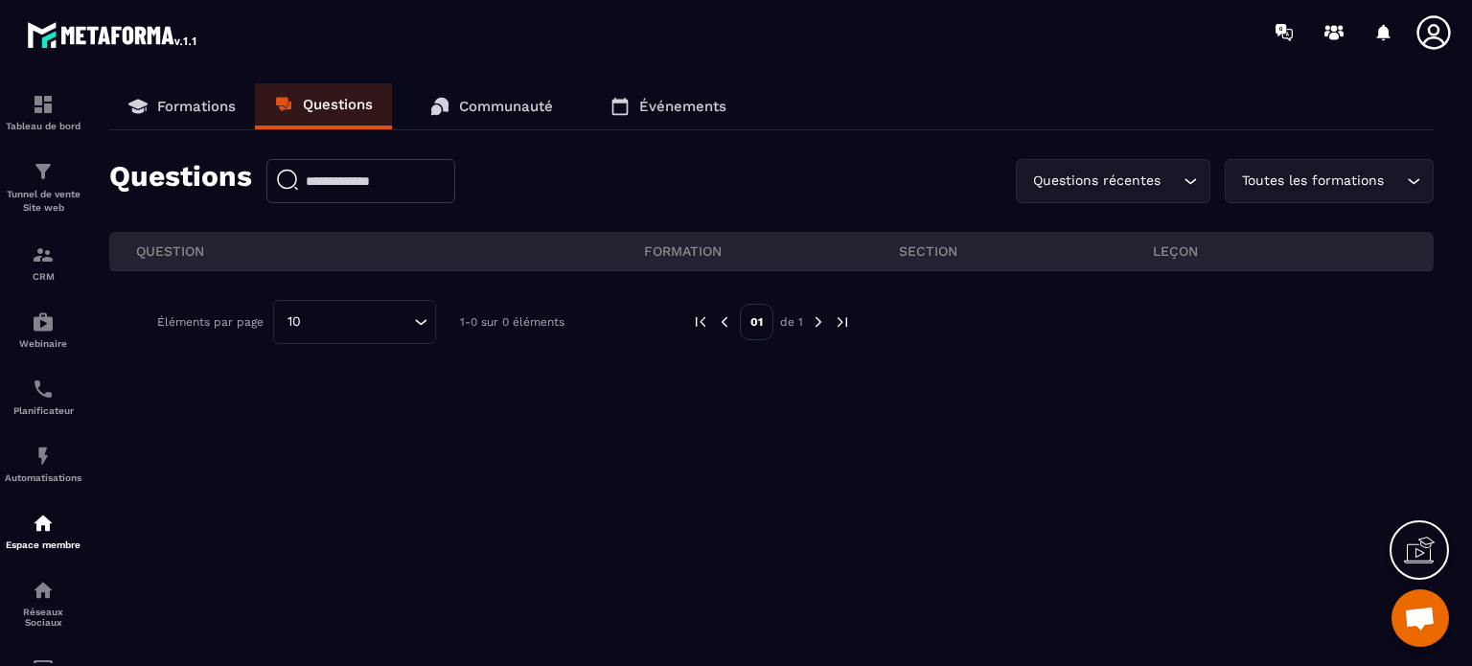
click at [185, 104] on p "Formations" at bounding box center [196, 106] width 79 height 17
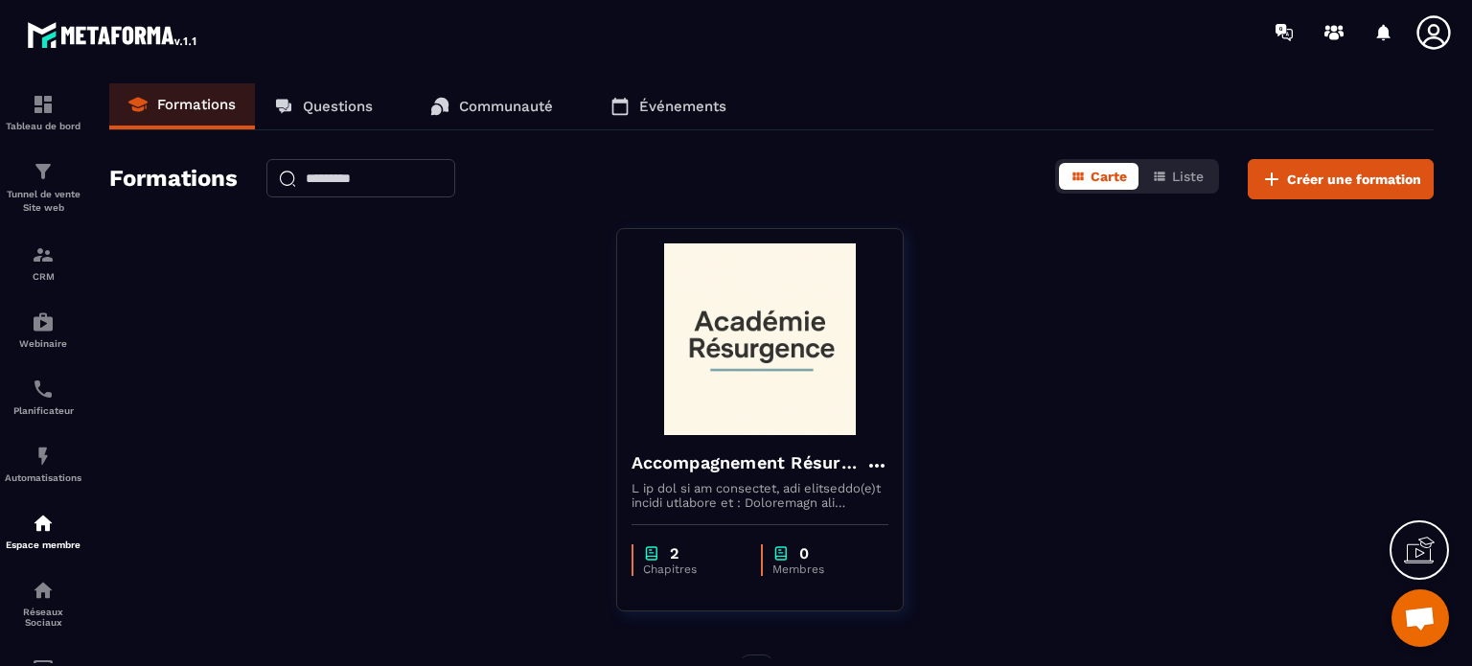
click at [496, 102] on p "Communauté" at bounding box center [506, 106] width 94 height 17
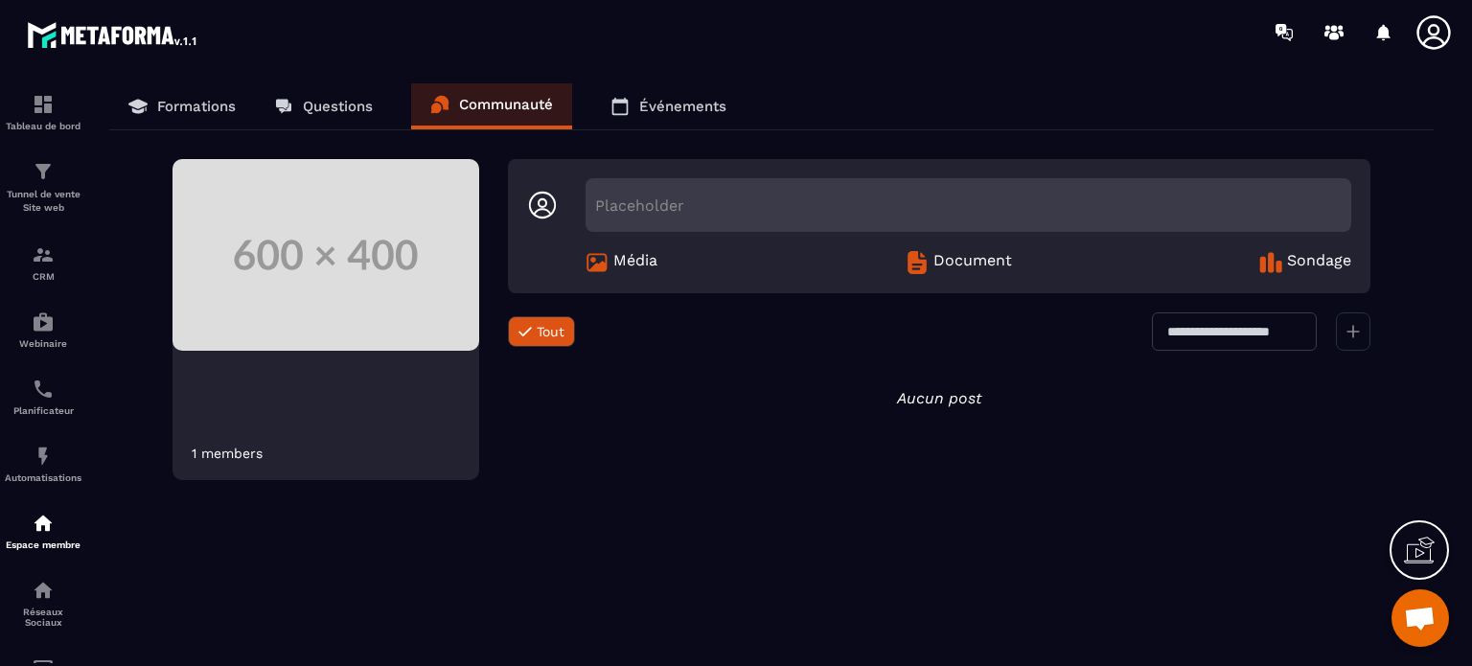
click at [177, 106] on p "Formations" at bounding box center [196, 106] width 79 height 17
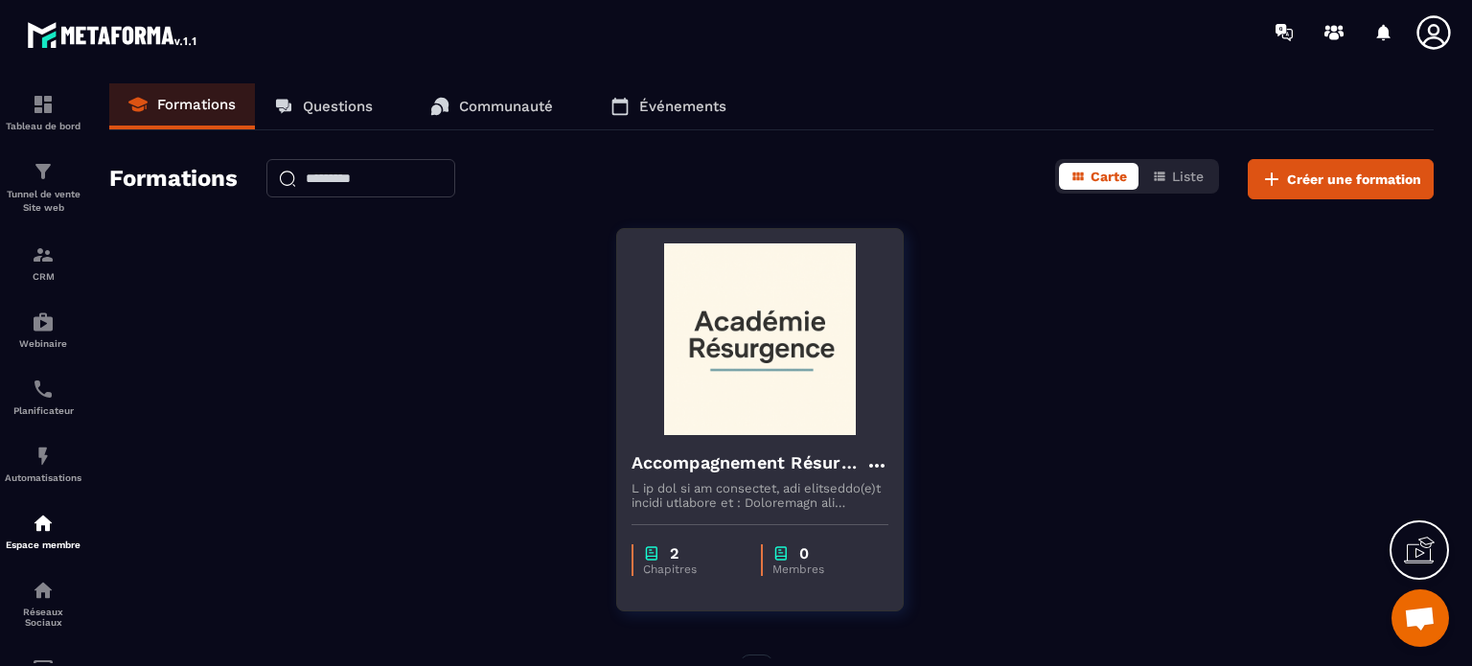
click at [778, 325] on img at bounding box center [760, 339] width 257 height 192
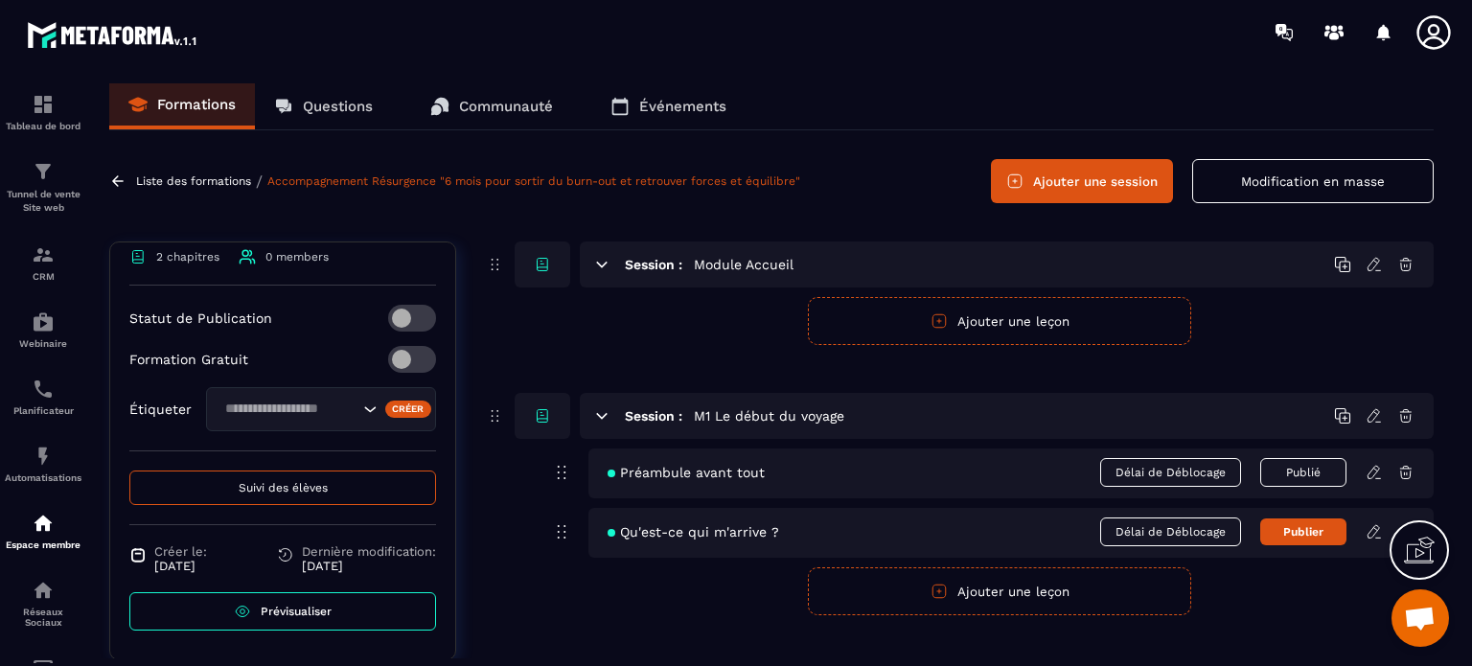
scroll to position [1054, 0]
click at [243, 266] on icon at bounding box center [247, 256] width 17 height 17
click at [303, 264] on span "0 members" at bounding box center [297, 256] width 63 height 13
click at [1418, 552] on icon at bounding box center [1419, 550] width 31 height 31
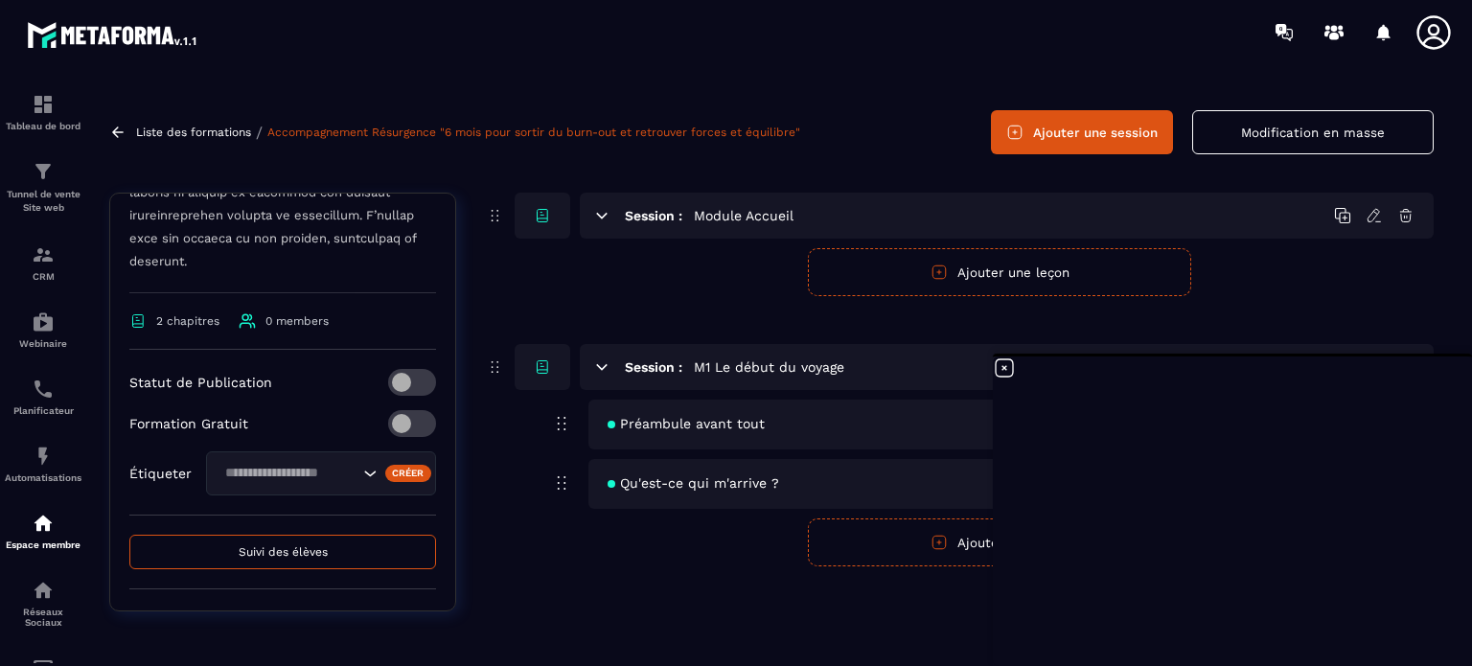
scroll to position [2898, 0]
